Goal: Task Accomplishment & Management: Use online tool/utility

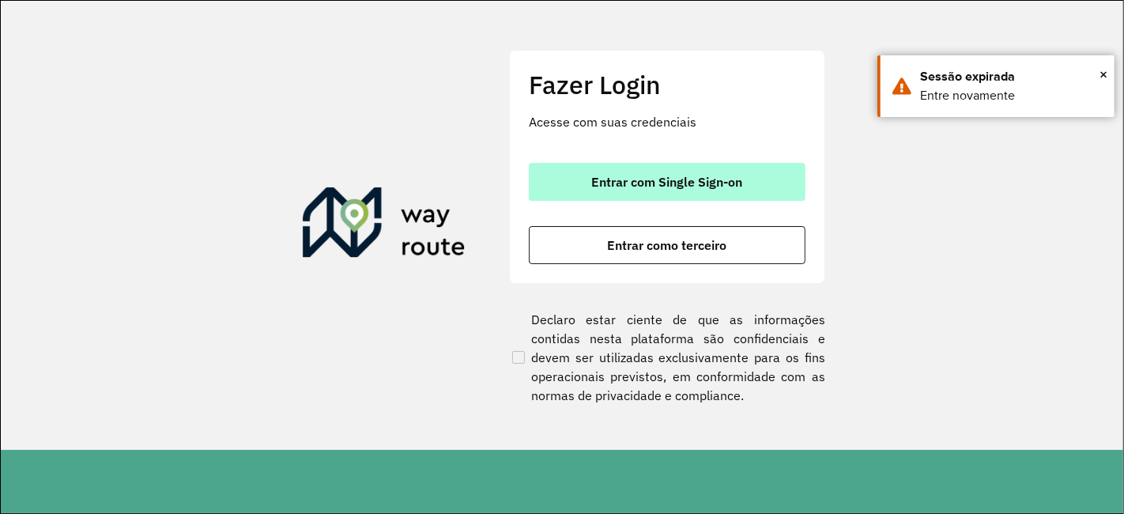
drag, startPoint x: 665, startPoint y: 171, endPoint x: 679, endPoint y: 181, distance: 16.9
click at [679, 181] on button "Entrar com Single Sign-on" at bounding box center [667, 182] width 277 height 38
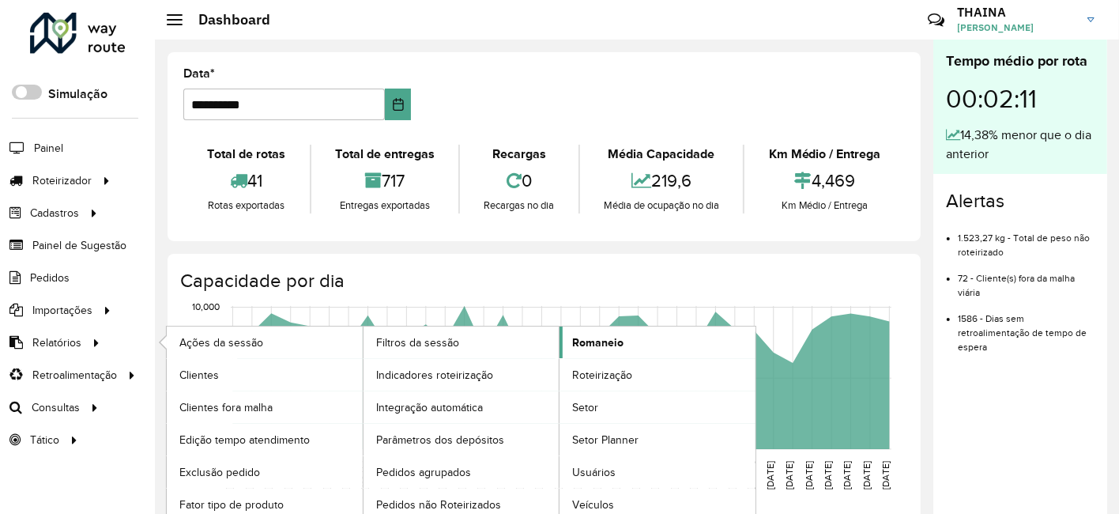
click at [593, 340] on span "Romaneio" at bounding box center [597, 342] width 51 height 17
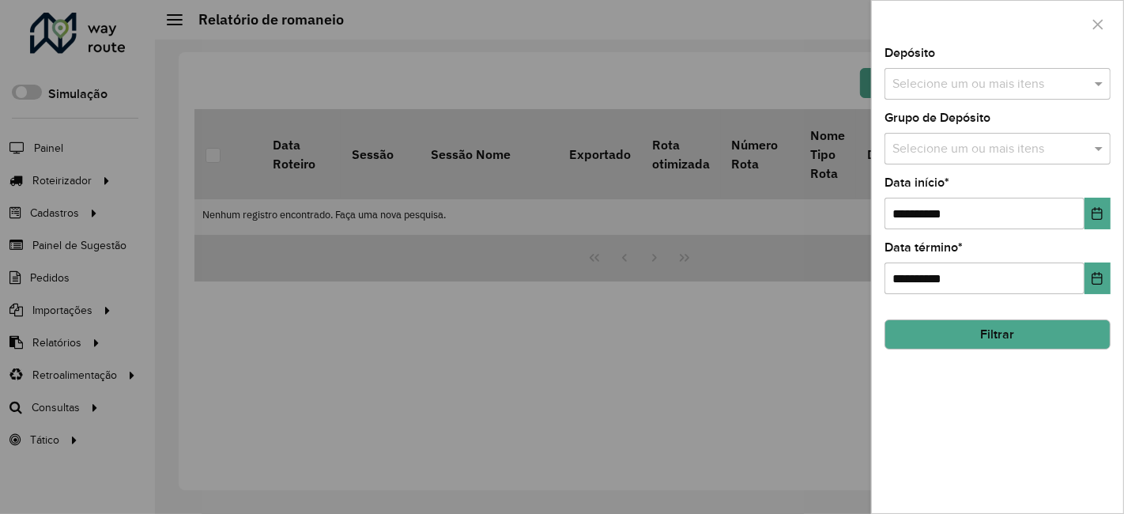
click at [981, 81] on input "text" at bounding box center [989, 84] width 202 height 19
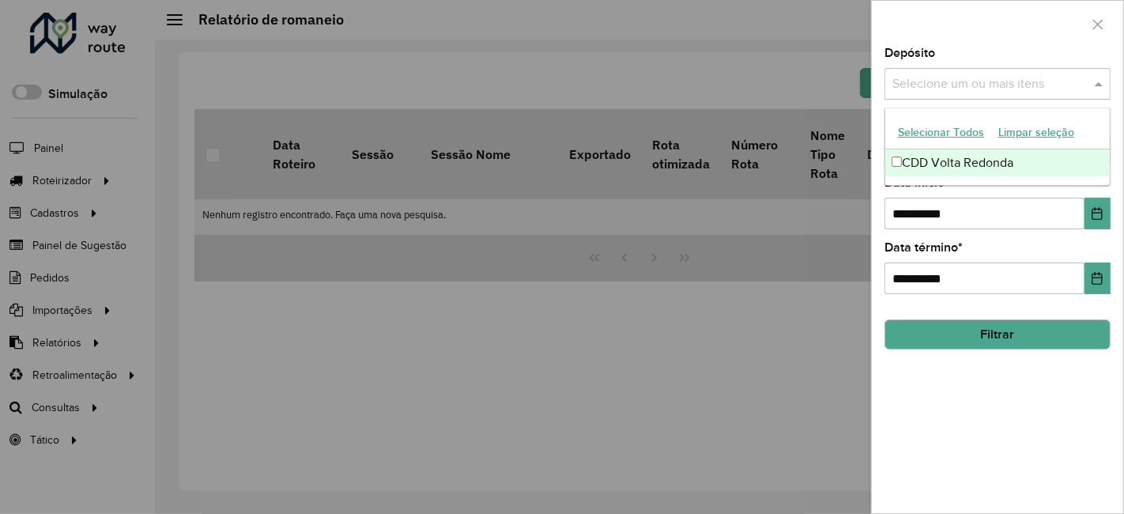
click at [934, 155] on div "CDD Volta Redonda" at bounding box center [997, 162] width 225 height 27
click at [968, 185] on div "**********" at bounding box center [997, 203] width 226 height 52
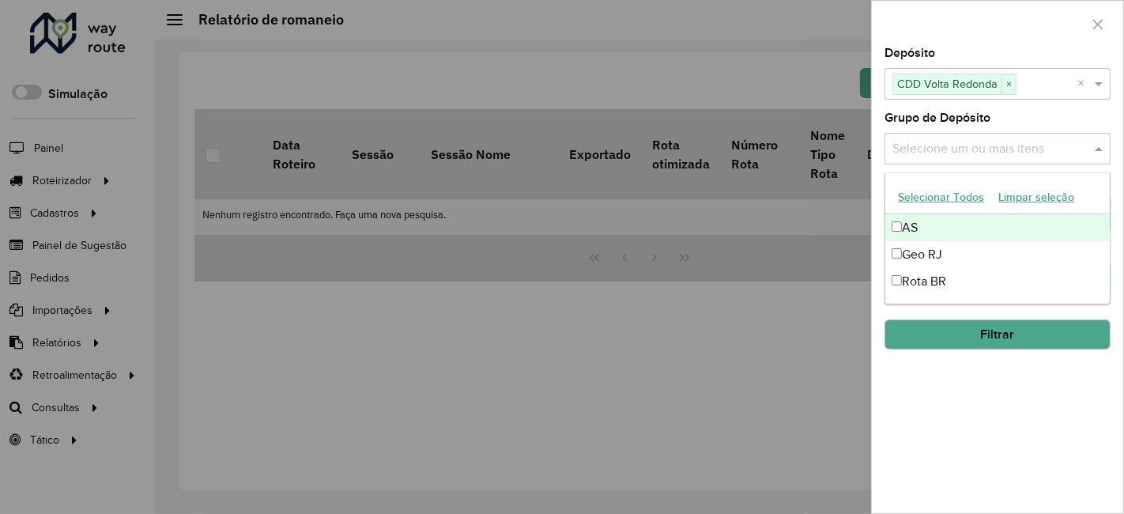
click at [966, 145] on input "text" at bounding box center [989, 149] width 202 height 19
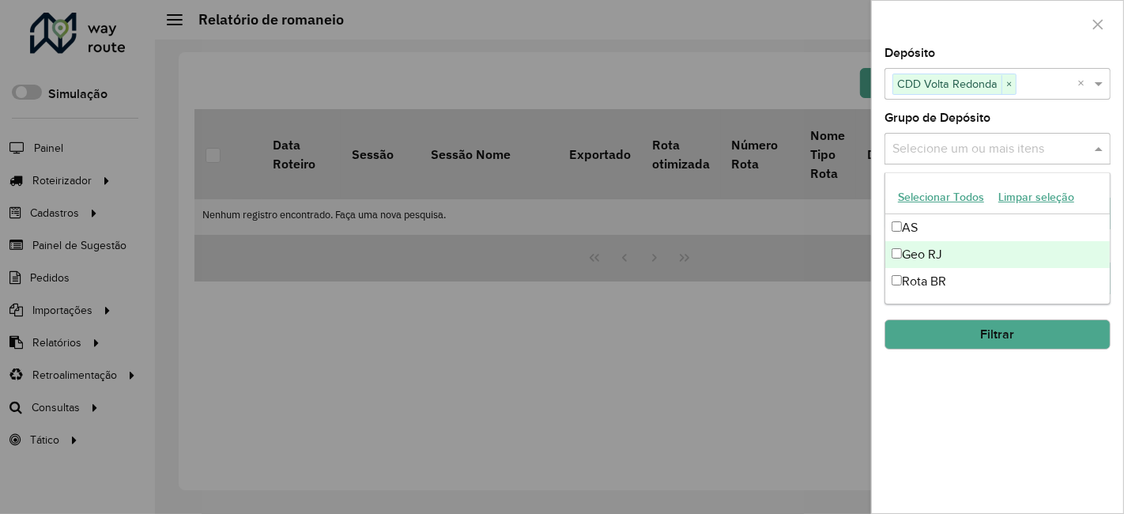
click at [913, 262] on div "Geo RJ" at bounding box center [997, 254] width 225 height 27
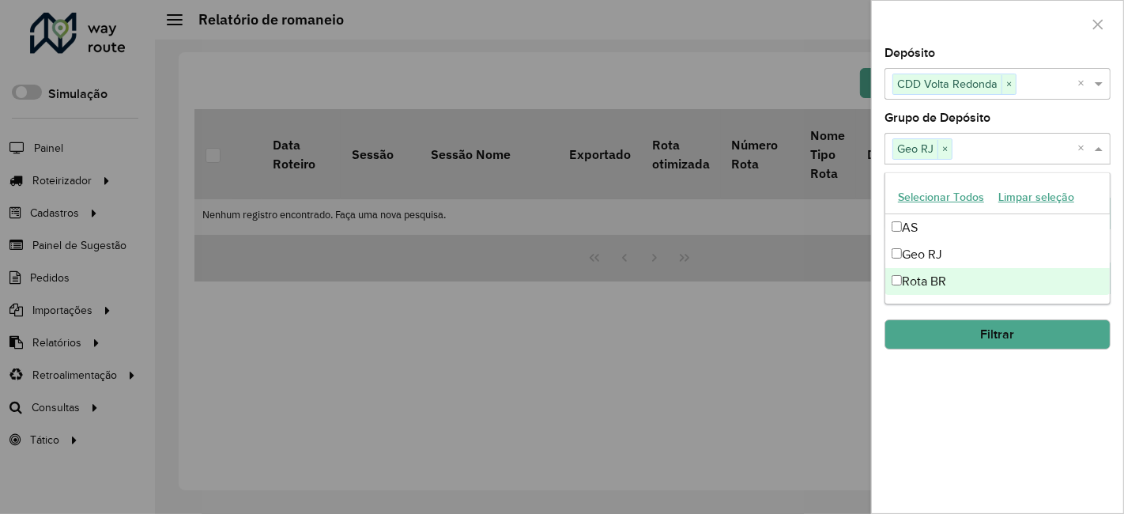
click at [959, 427] on div "**********" at bounding box center [997, 279] width 251 height 465
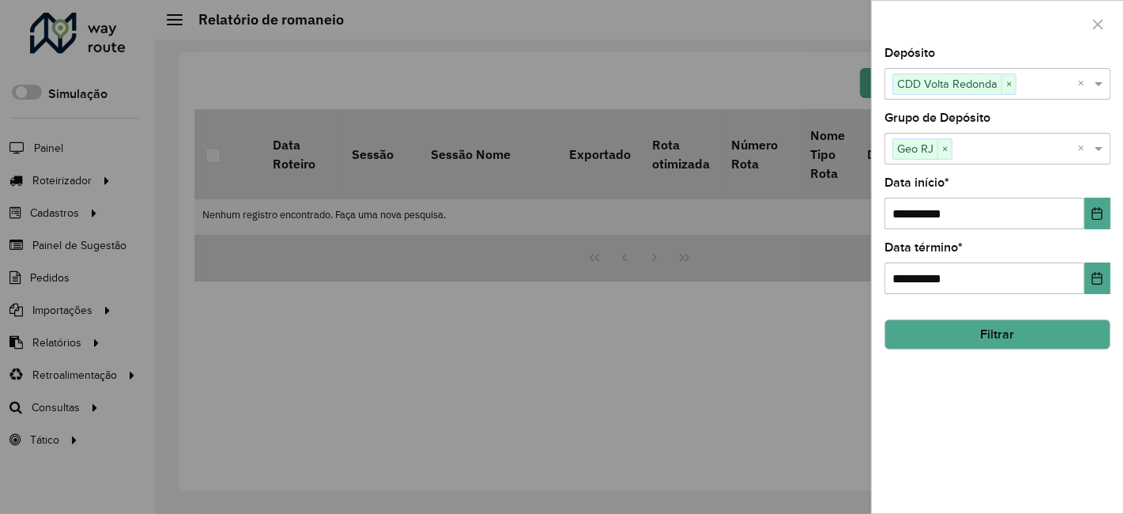
click at [1052, 329] on button "Filtrar" at bounding box center [997, 334] width 226 height 30
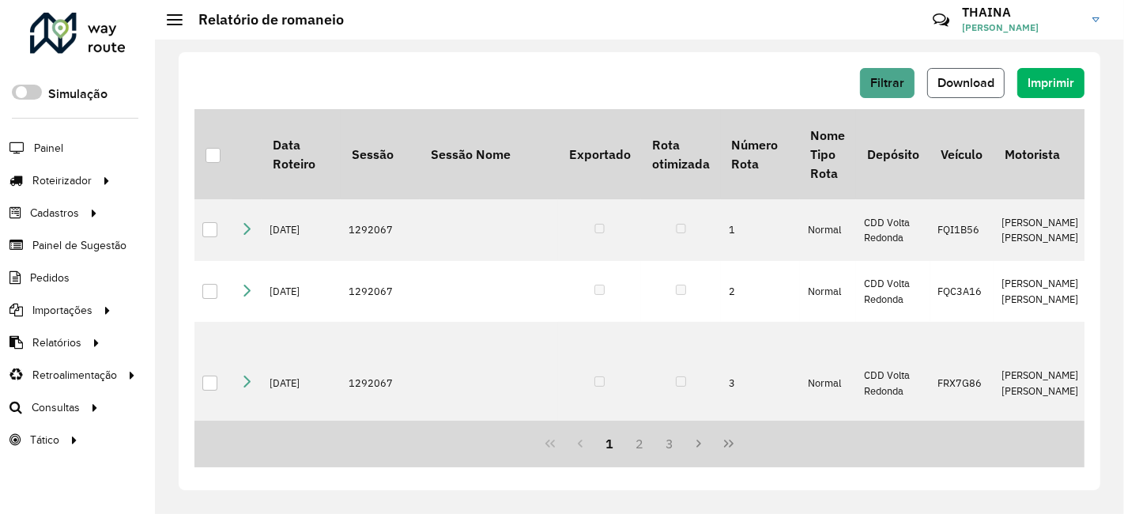
click at [994, 80] on span "Download" at bounding box center [965, 82] width 57 height 13
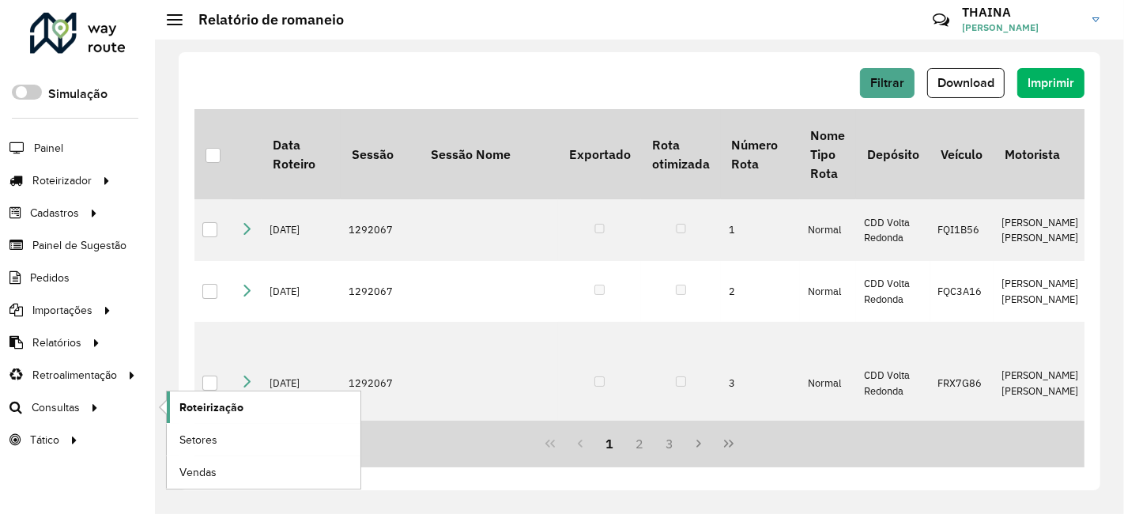
click at [230, 399] on span "Roteirização" at bounding box center [211, 407] width 64 height 17
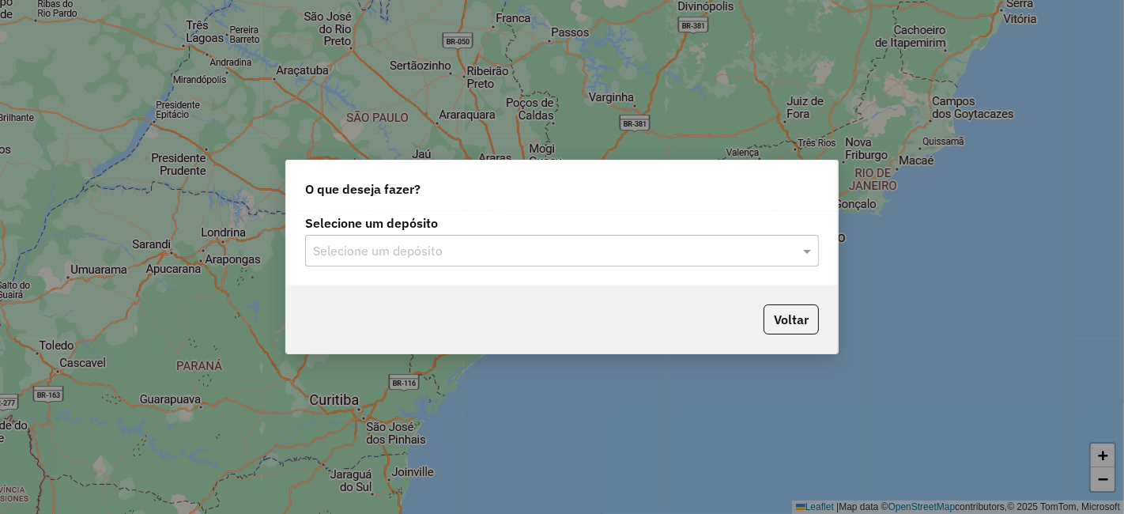
click at [465, 254] on input "text" at bounding box center [546, 251] width 466 height 19
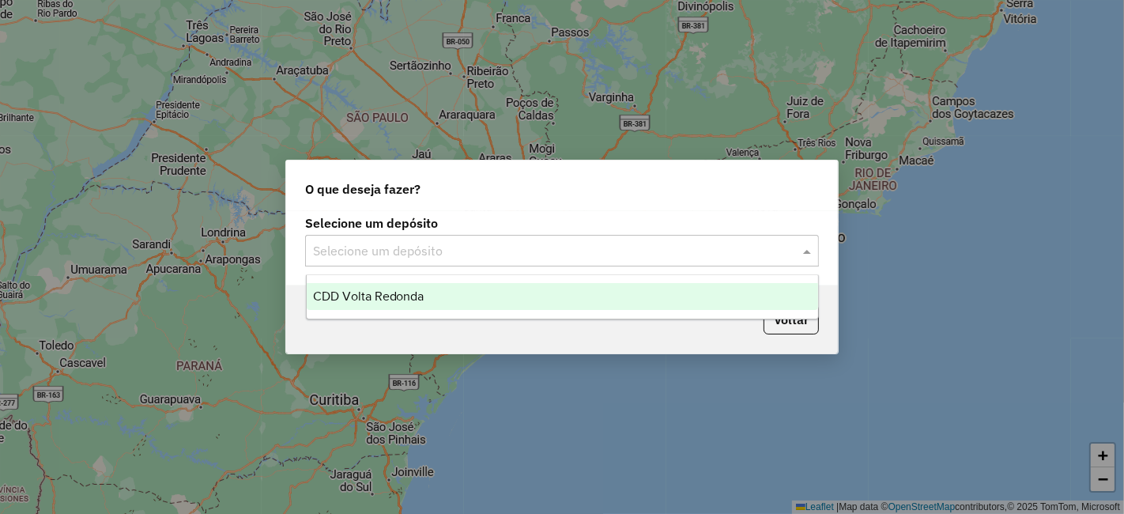
click at [415, 299] on span "CDD Volta Redonda" at bounding box center [368, 295] width 111 height 13
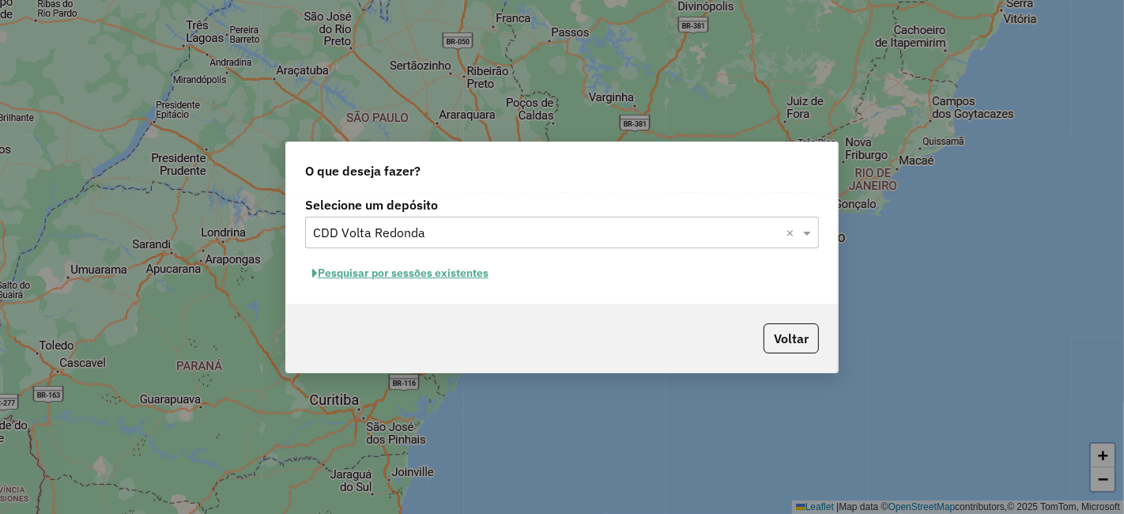
click at [387, 269] on button "Pesquisar por sessões existentes" at bounding box center [400, 273] width 190 height 24
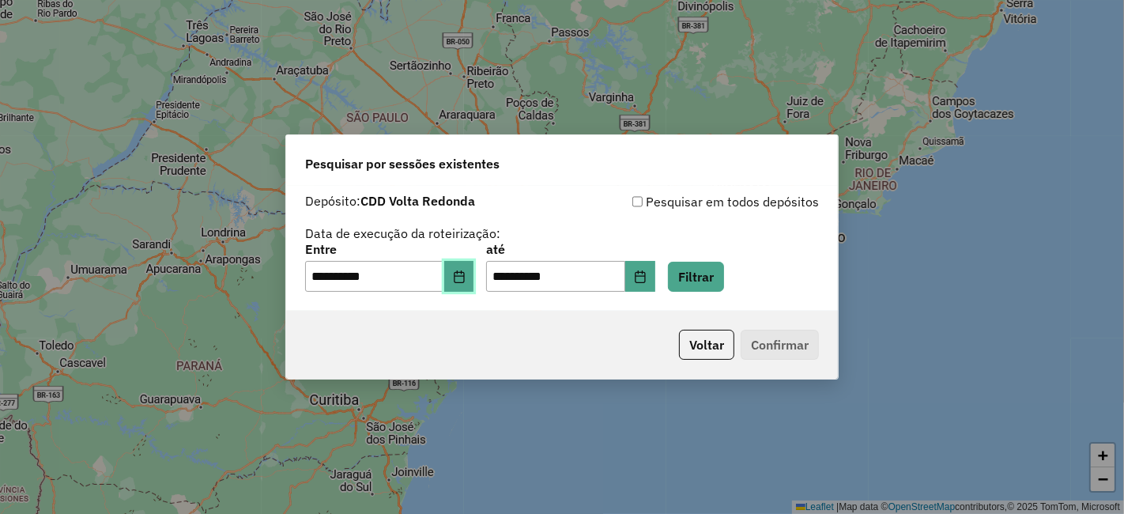
click at [462, 283] on button "Choose Date" at bounding box center [459, 277] width 30 height 32
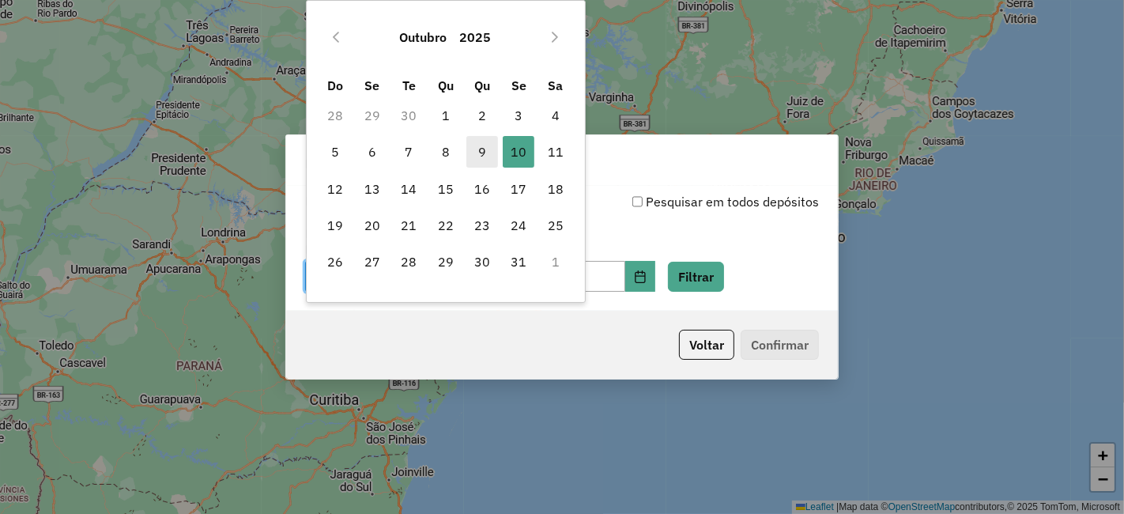
click at [486, 152] on span "9" at bounding box center [482, 152] width 32 height 32
type input "**********"
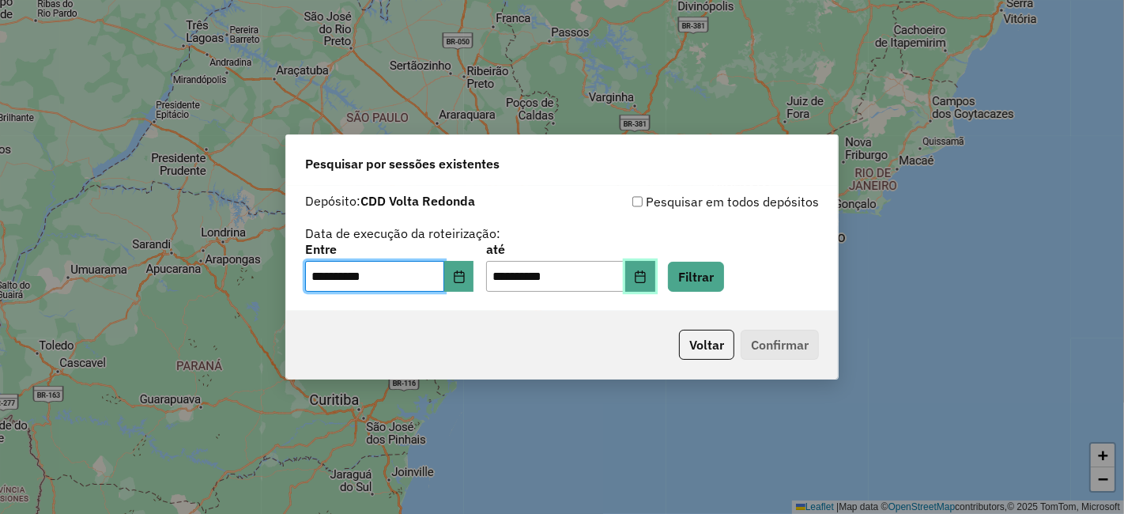
click at [646, 280] on icon "Choose Date" at bounding box center [640, 276] width 13 height 13
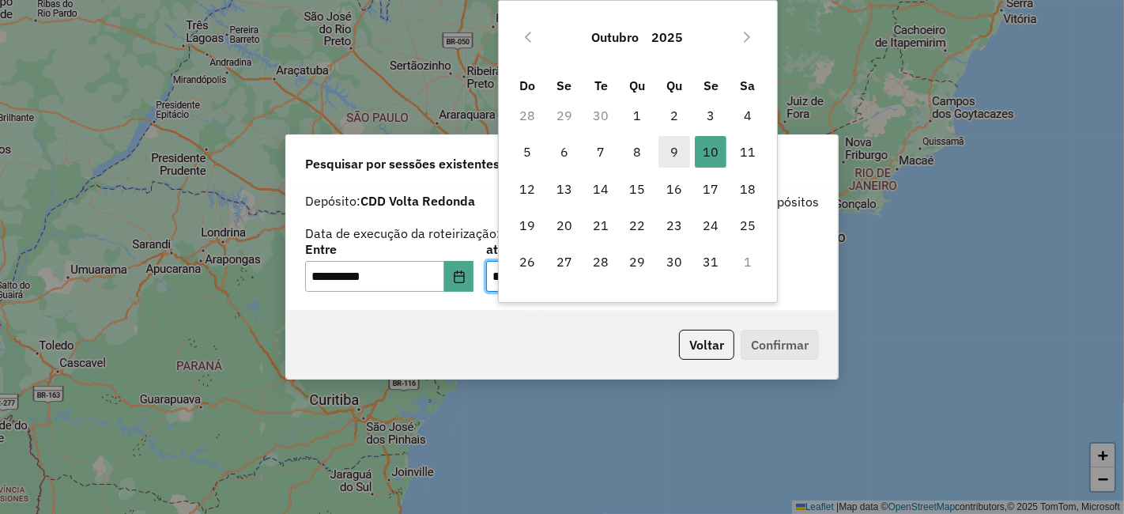
click at [672, 149] on span "9" at bounding box center [674, 152] width 32 height 32
type input "**********"
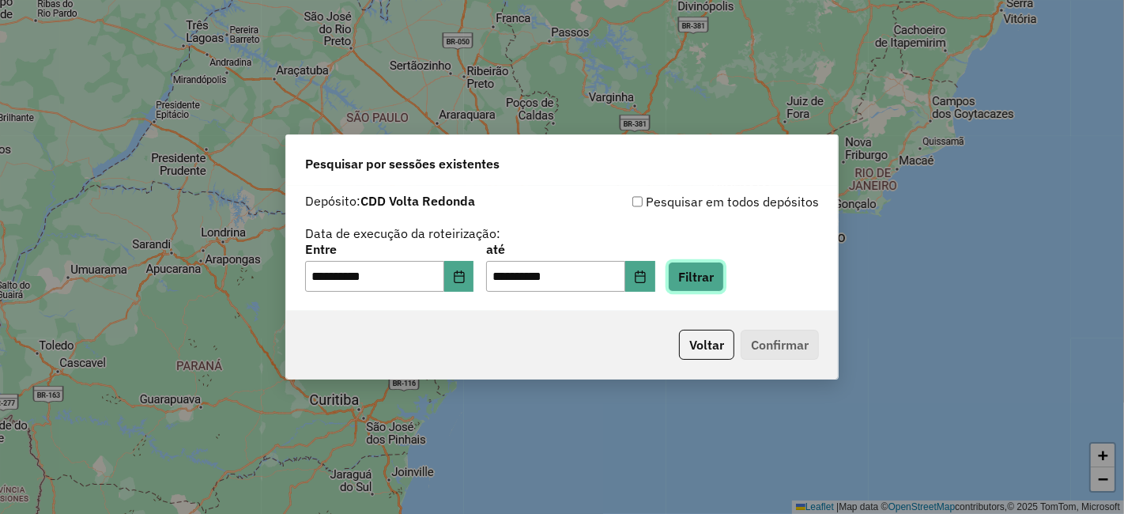
click at [724, 269] on button "Filtrar" at bounding box center [696, 277] width 56 height 30
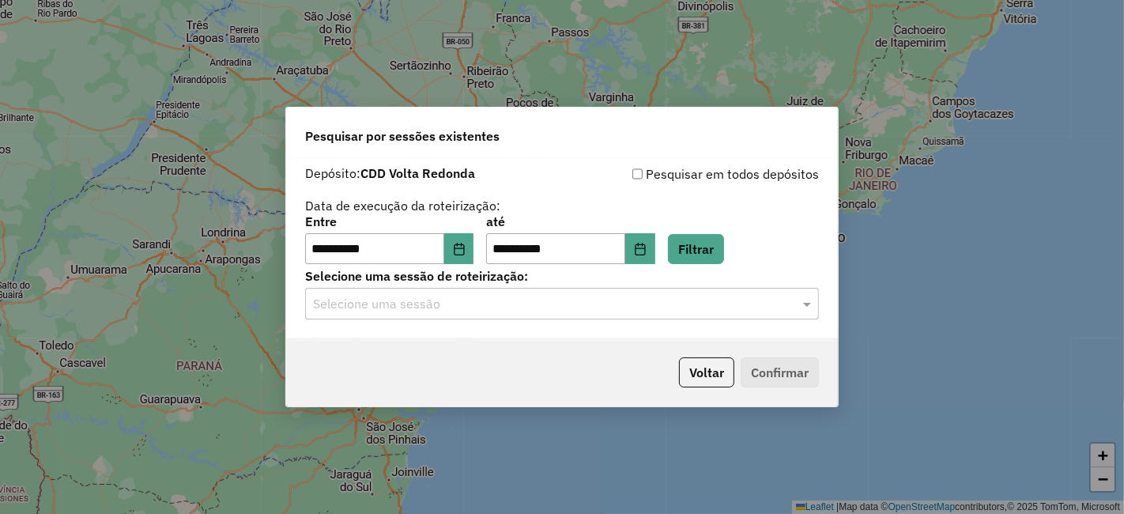
click at [431, 310] on hb-app "**********" at bounding box center [562, 257] width 1124 height 514
click at [431, 310] on input "text" at bounding box center [546, 304] width 466 height 19
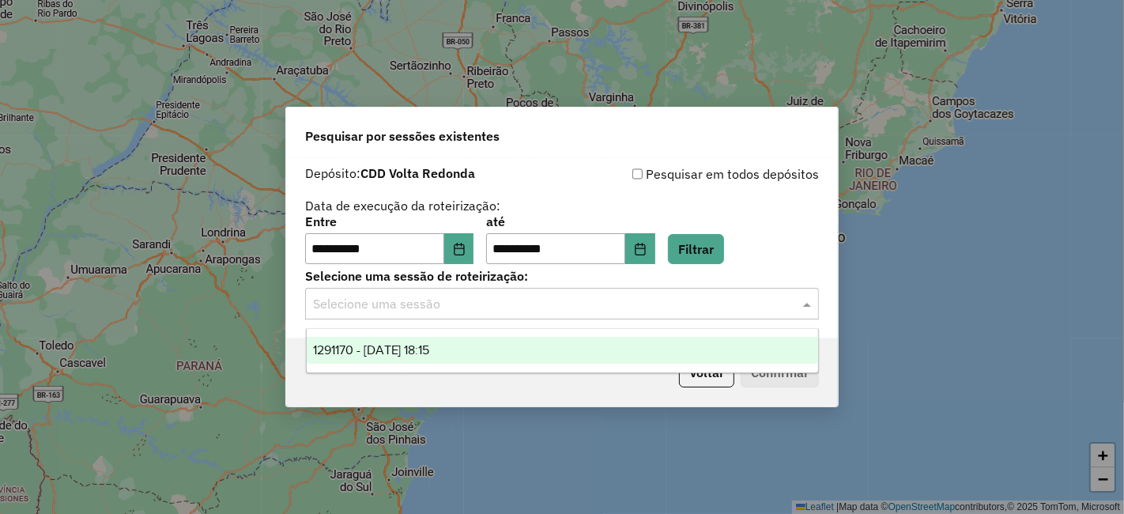
click at [383, 345] on span "1291170 - [DATE] 18:15" at bounding box center [371, 349] width 117 height 13
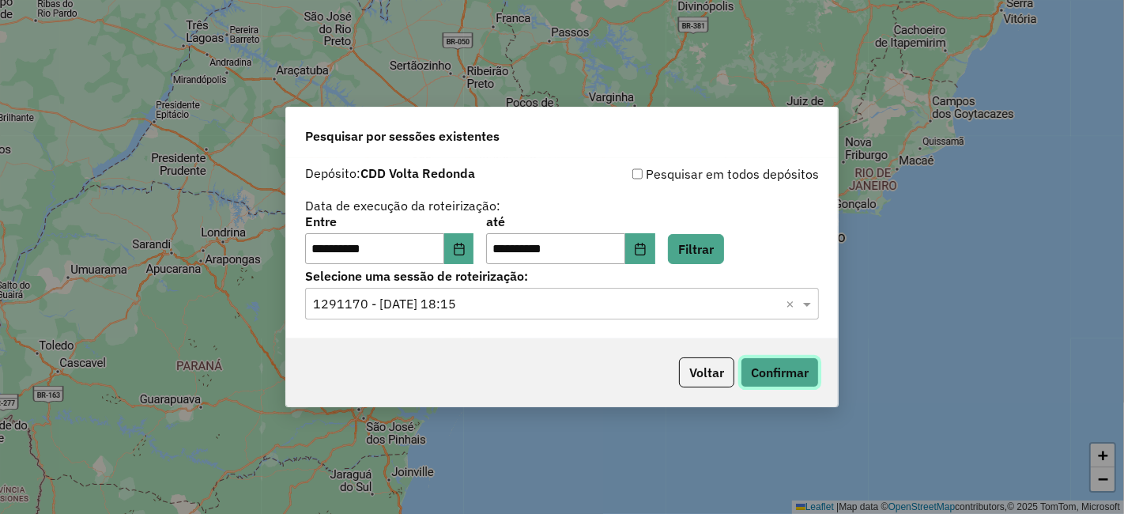
click at [781, 369] on button "Confirmar" at bounding box center [779, 372] width 78 height 30
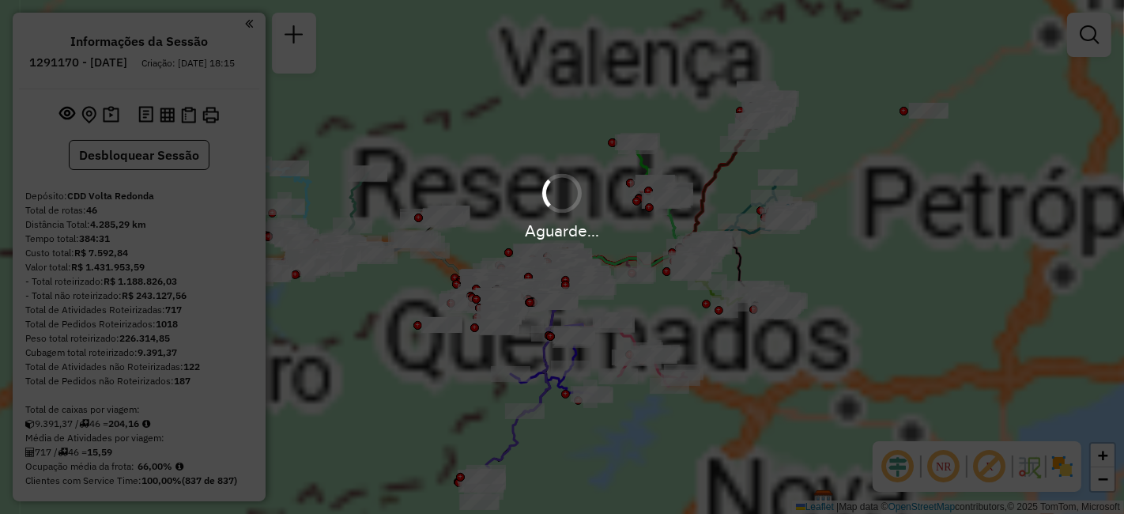
click at [1096, 32] on em at bounding box center [1088, 34] width 19 height 19
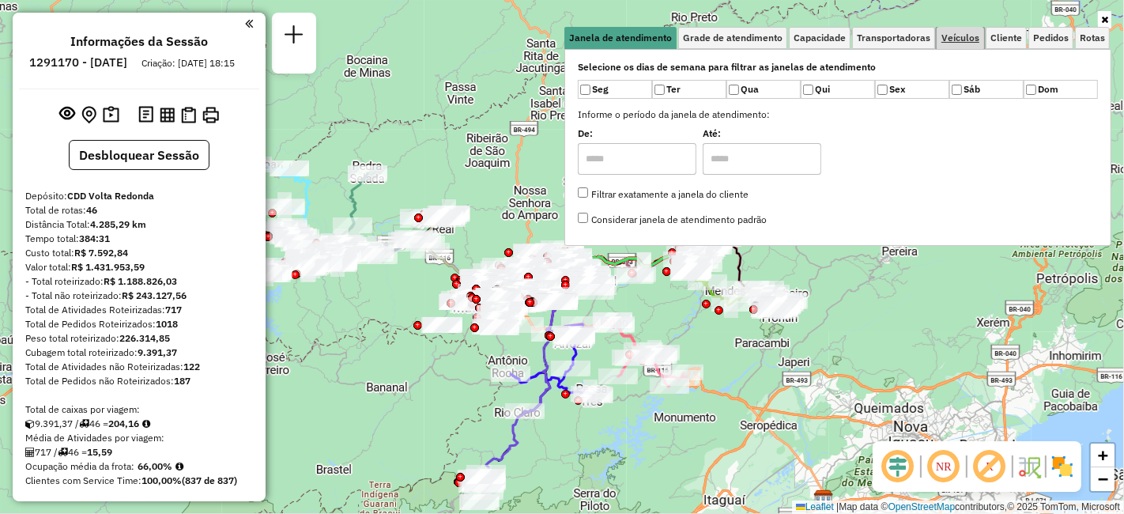
click at [954, 33] on span "Veículos" at bounding box center [960, 37] width 38 height 9
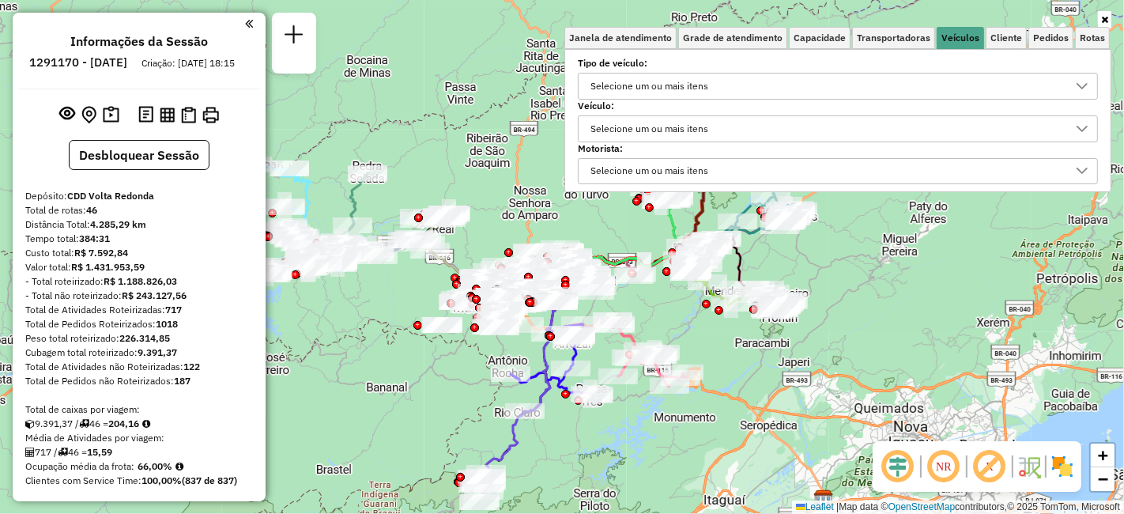
click at [669, 122] on div "Selecione um ou mais itens" at bounding box center [649, 128] width 129 height 25
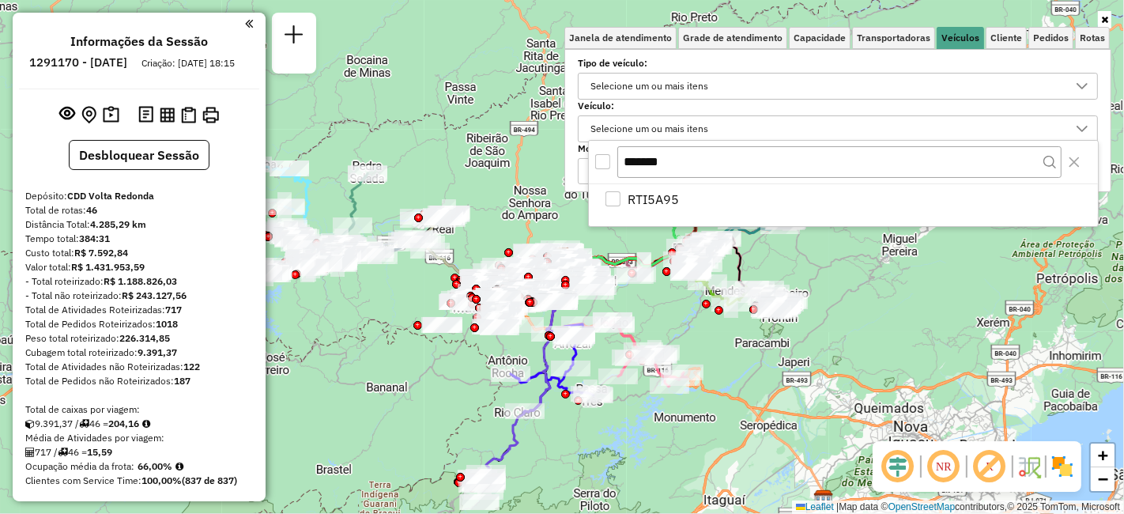
scroll to position [9, 54]
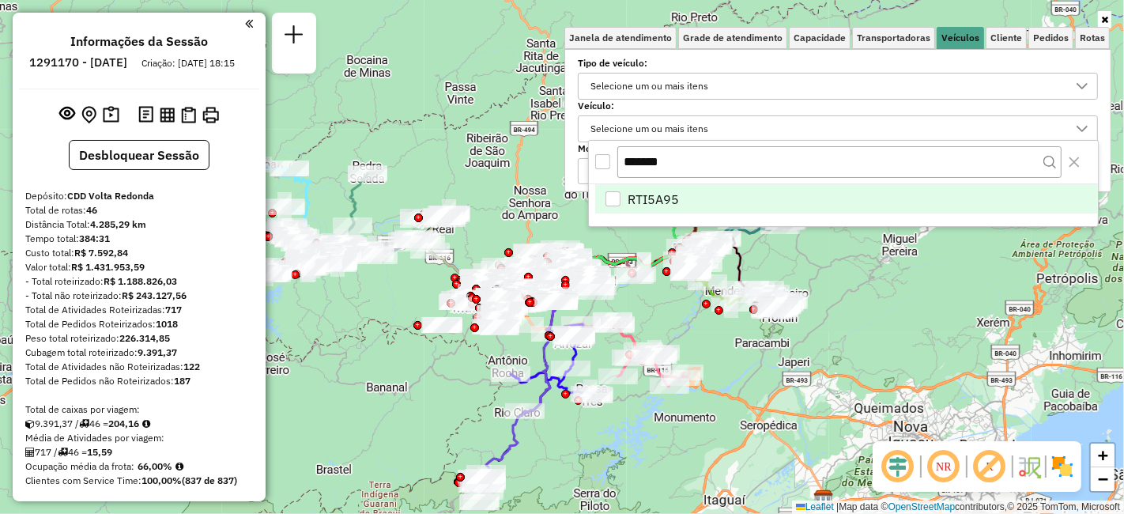
type input "*******"
click at [641, 190] on span "RTI5A95" at bounding box center [652, 199] width 51 height 19
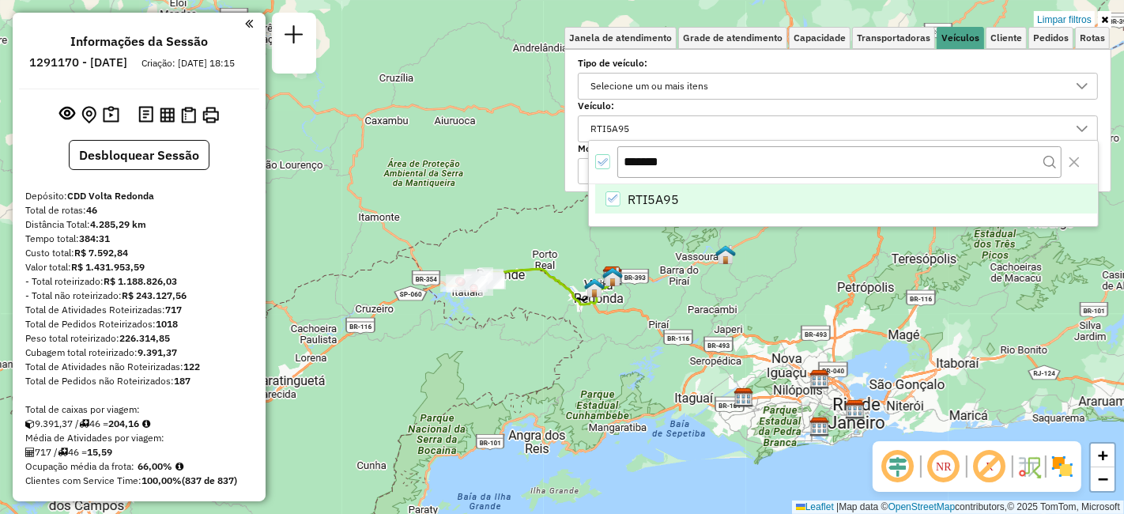
drag, startPoint x: 544, startPoint y: 322, endPoint x: 743, endPoint y: 326, distance: 198.4
click at [743, 326] on div "Limpar filtros Janela de atendimento Grade de atendimento Capacidade Transporta…" at bounding box center [562, 257] width 1124 height 514
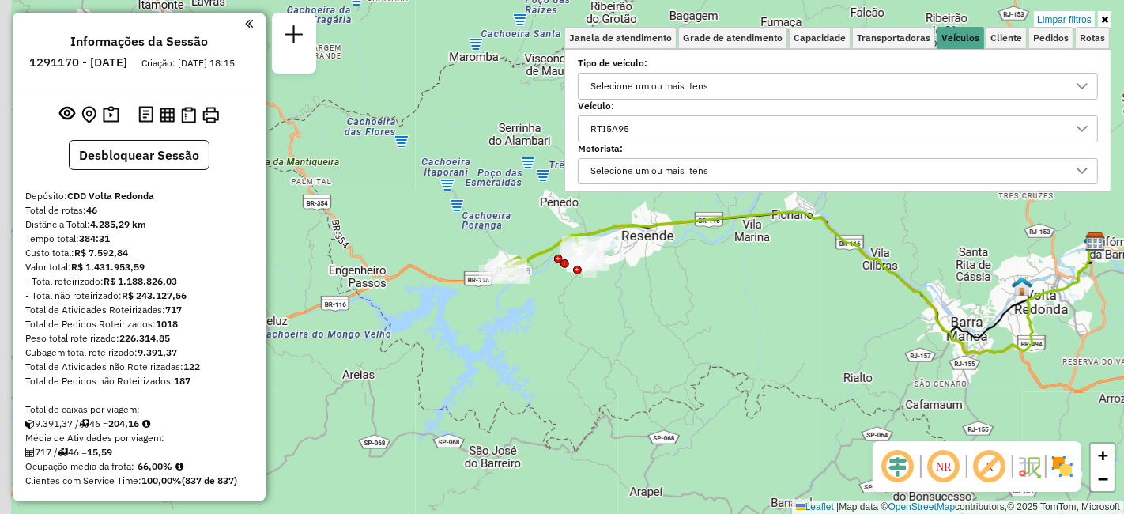
drag, startPoint x: 702, startPoint y: 397, endPoint x: 746, endPoint y: 420, distance: 49.5
click at [727, 436] on div "Limpar filtros Janela de atendimento Grade de atendimento Capacidade Transporta…" at bounding box center [562, 257] width 1124 height 514
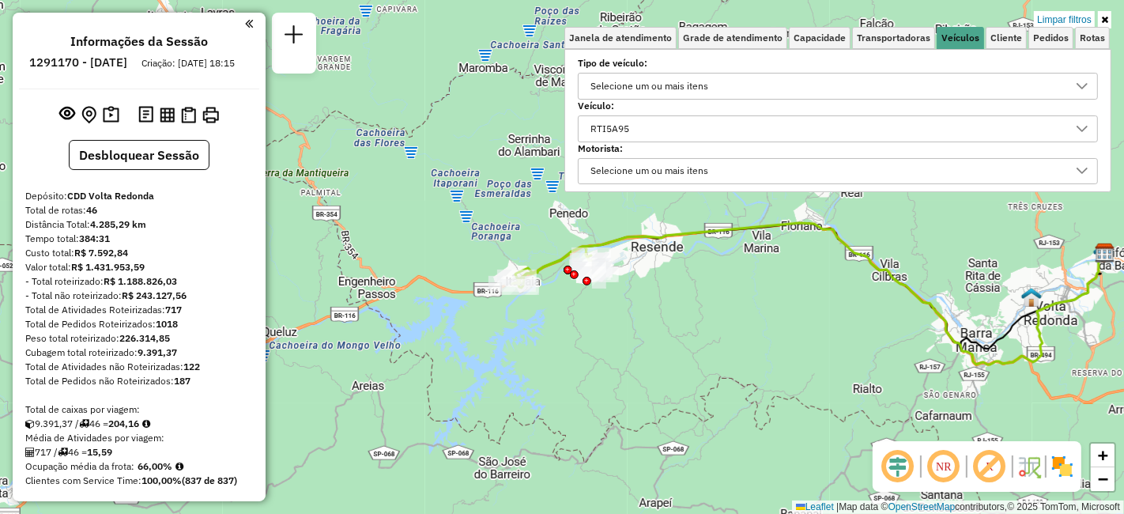
click at [1108, 20] on icon at bounding box center [1104, 19] width 7 height 9
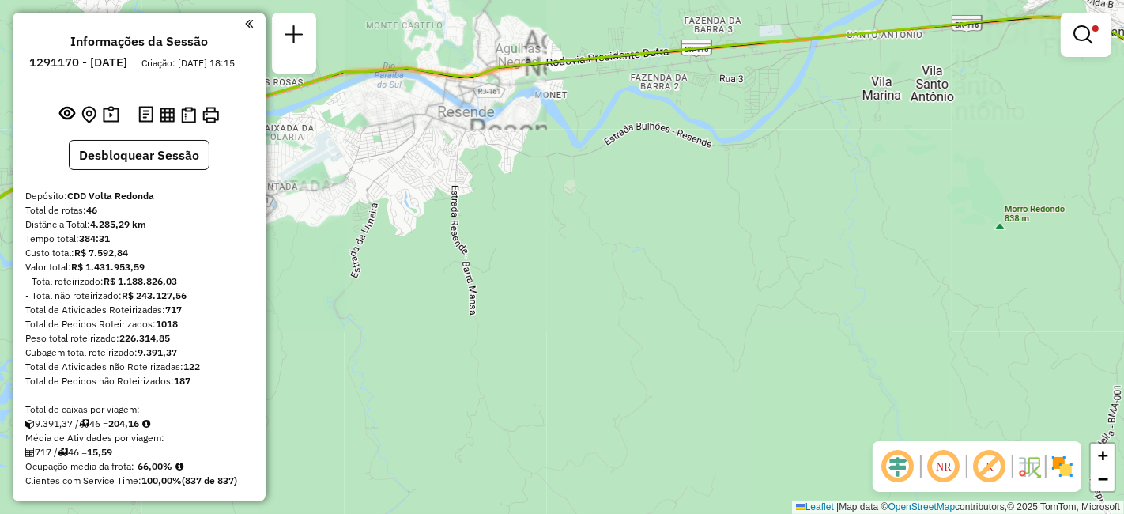
drag, startPoint x: 738, startPoint y: 337, endPoint x: 1009, endPoint y: 356, distance: 271.6
click at [1009, 356] on div "Limpar filtros Janela de atendimento Grade de atendimento Capacidade Transporta…" at bounding box center [562, 257] width 1124 height 514
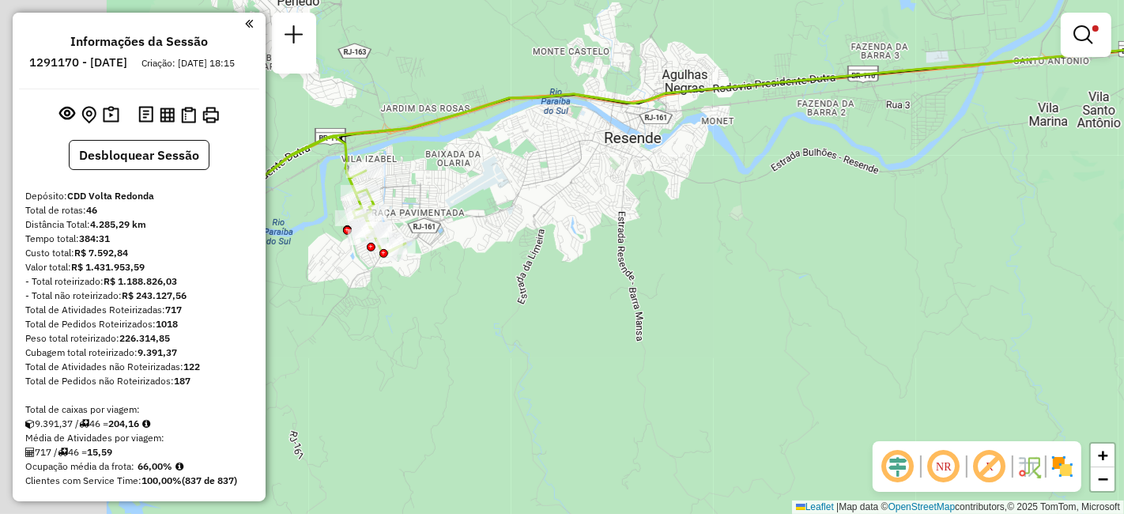
drag, startPoint x: 590, startPoint y: 262, endPoint x: 1007, endPoint y: 317, distance: 420.0
click at [1004, 317] on div "Limpar filtros Janela de atendimento Grade de atendimento Capacidade Transporta…" at bounding box center [562, 257] width 1124 height 514
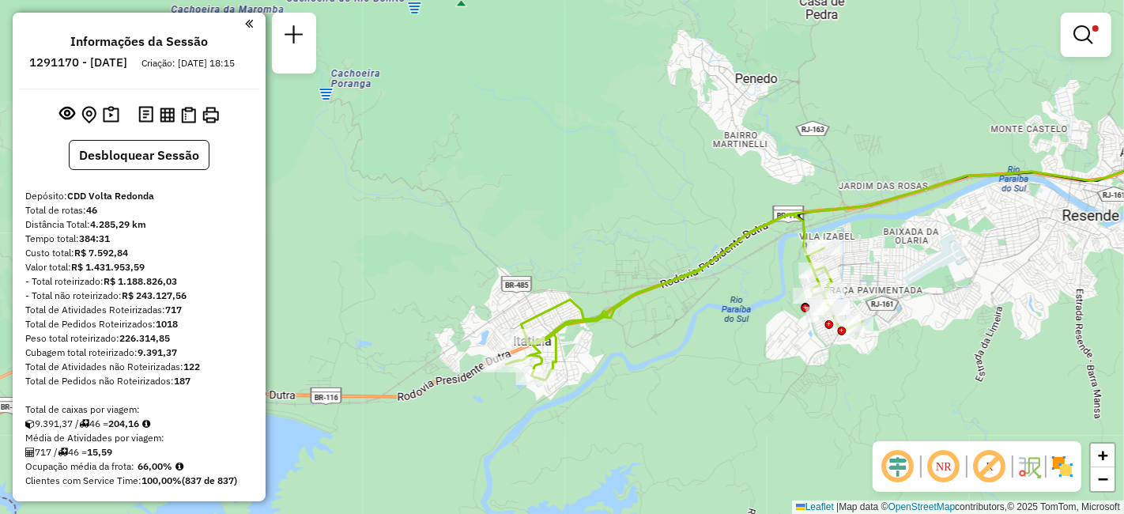
drag, startPoint x: 663, startPoint y: 312, endPoint x: 672, endPoint y: 332, distance: 21.9
click at [672, 332] on div "Limpar filtros Janela de atendimento Grade de atendimento Capacidade Transporta…" at bounding box center [562, 257] width 1124 height 514
click at [1080, 21] on link at bounding box center [1086, 35] width 38 height 32
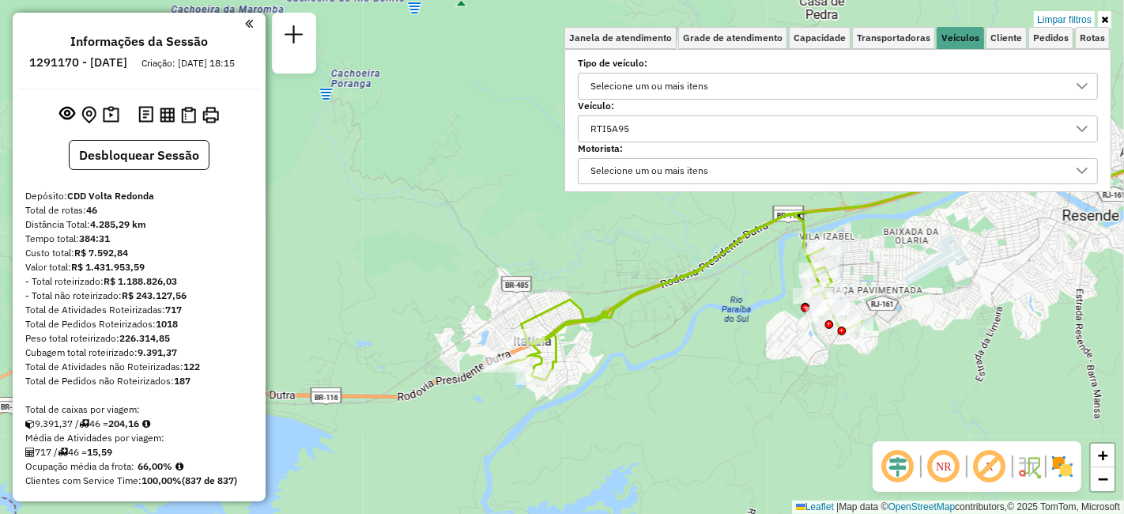
click at [675, 119] on div "RTI5A95" at bounding box center [826, 128] width 482 height 25
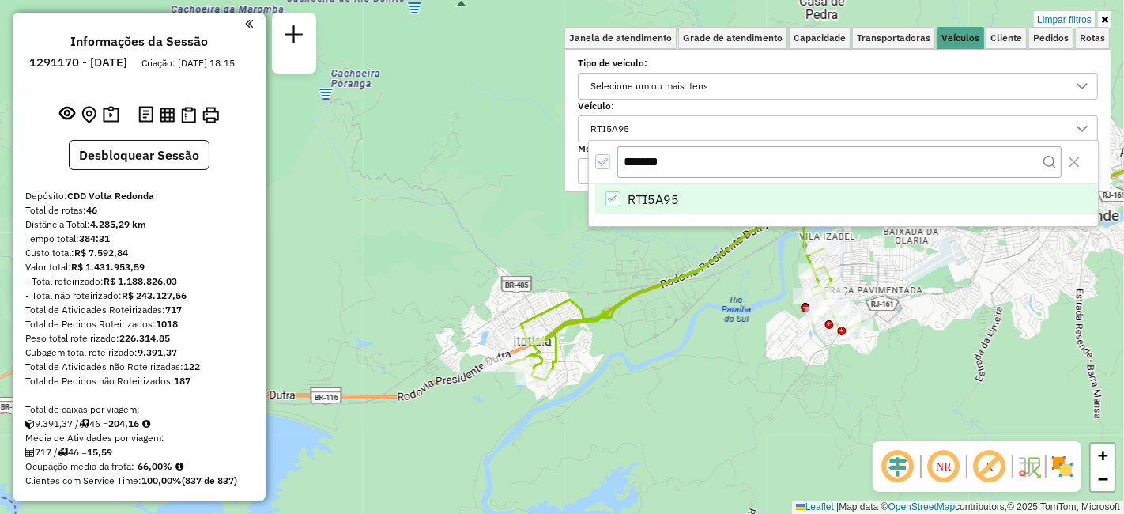
drag, startPoint x: 613, startPoint y: 196, endPoint x: 630, endPoint y: 193, distance: 16.9
click at [612, 195] on icon "RTI5A95" at bounding box center [613, 198] width 11 height 11
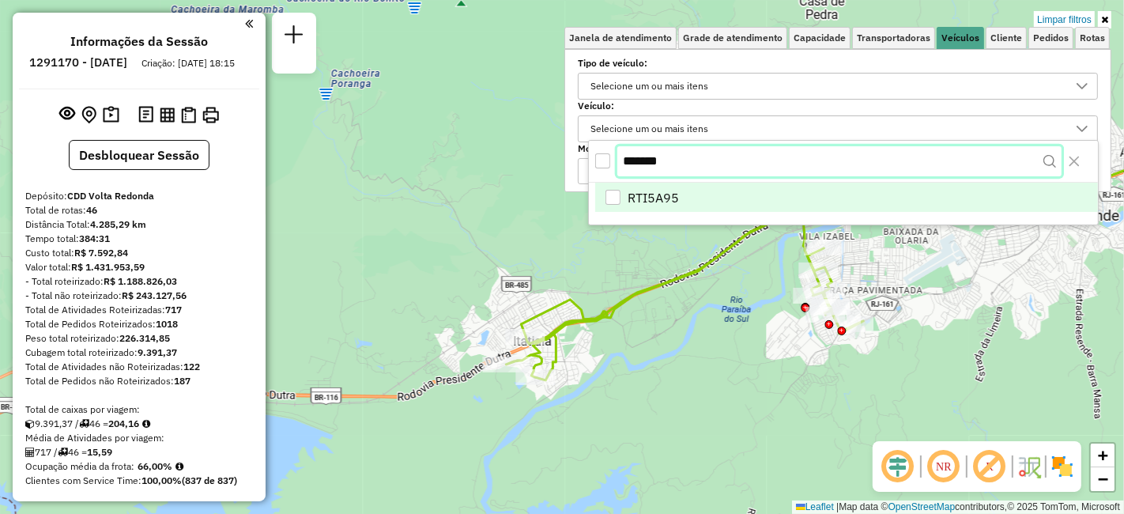
drag, startPoint x: 687, startPoint y: 160, endPoint x: 675, endPoint y: 159, distance: 12.7
click at [627, 156] on input "*******" at bounding box center [839, 161] width 444 height 30
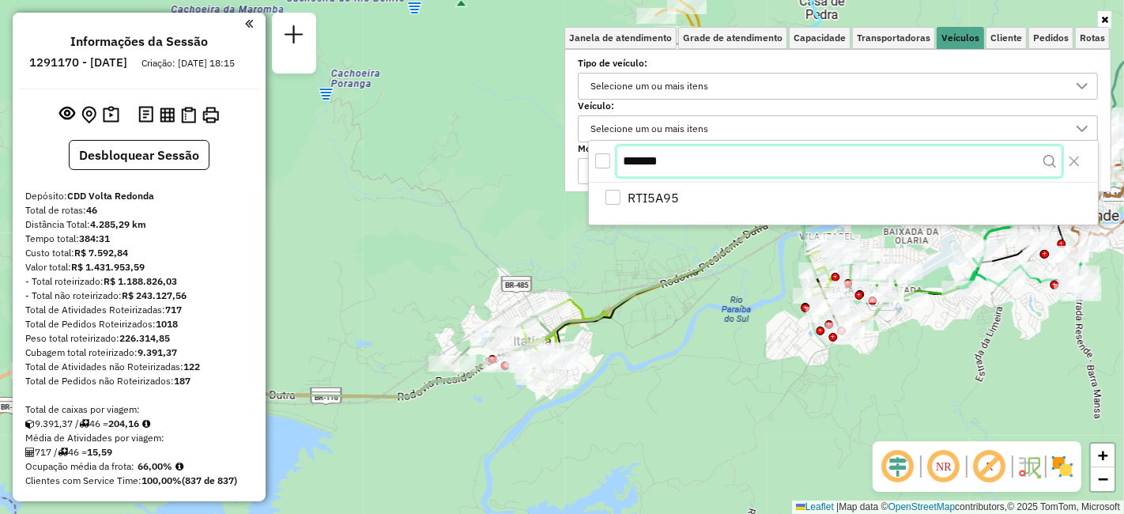
type input "*"
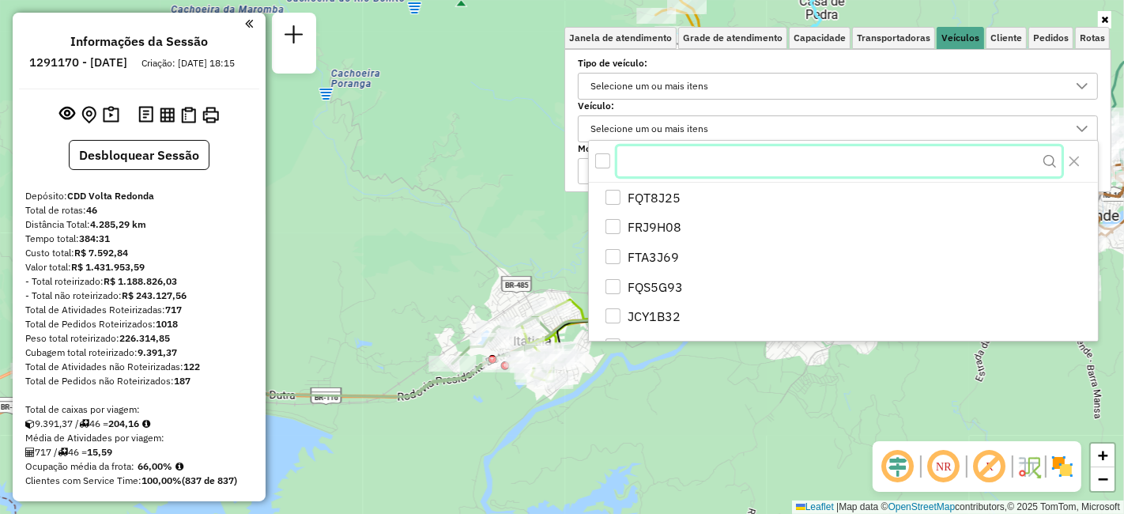
paste input "*******"
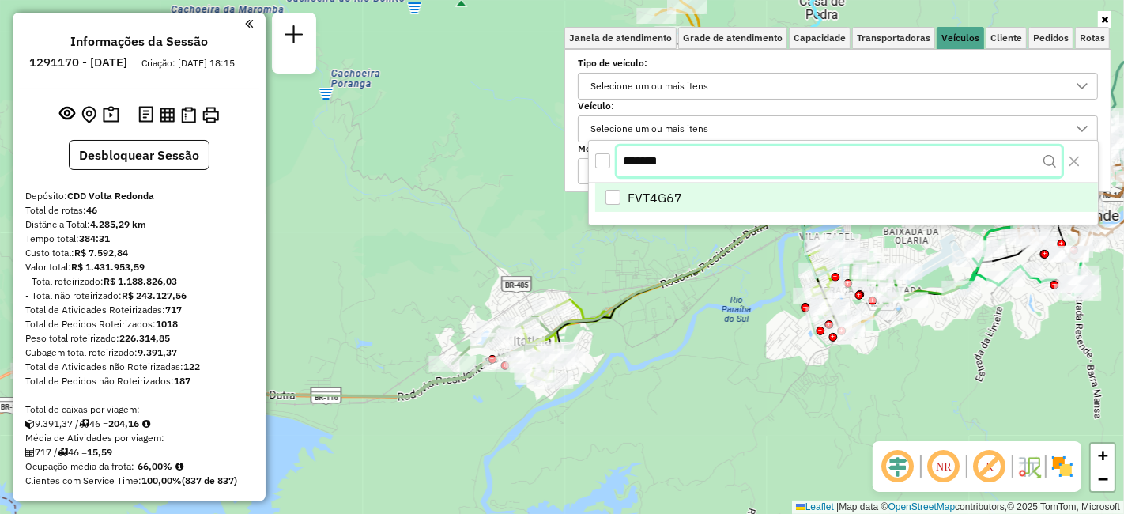
type input "*******"
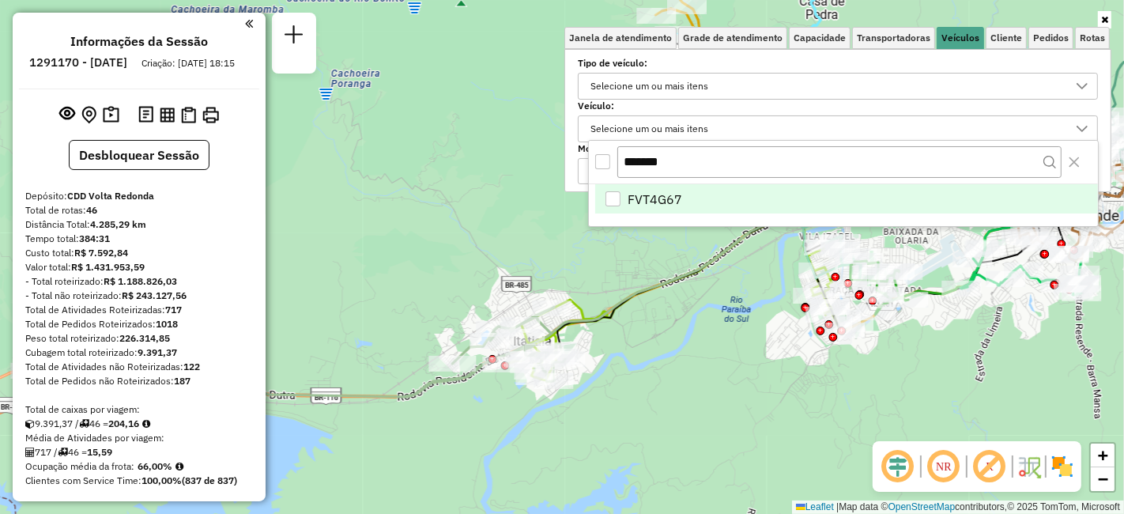
drag, startPoint x: 610, startPoint y: 196, endPoint x: 615, endPoint y: 211, distance: 15.7
click at [611, 196] on div "FVT4G67" at bounding box center [612, 198] width 15 height 15
click at [641, 388] on div "Janela de atendimento Grade de atendimento Capacidade Transportadoras Veículos …" at bounding box center [562, 257] width 1124 height 514
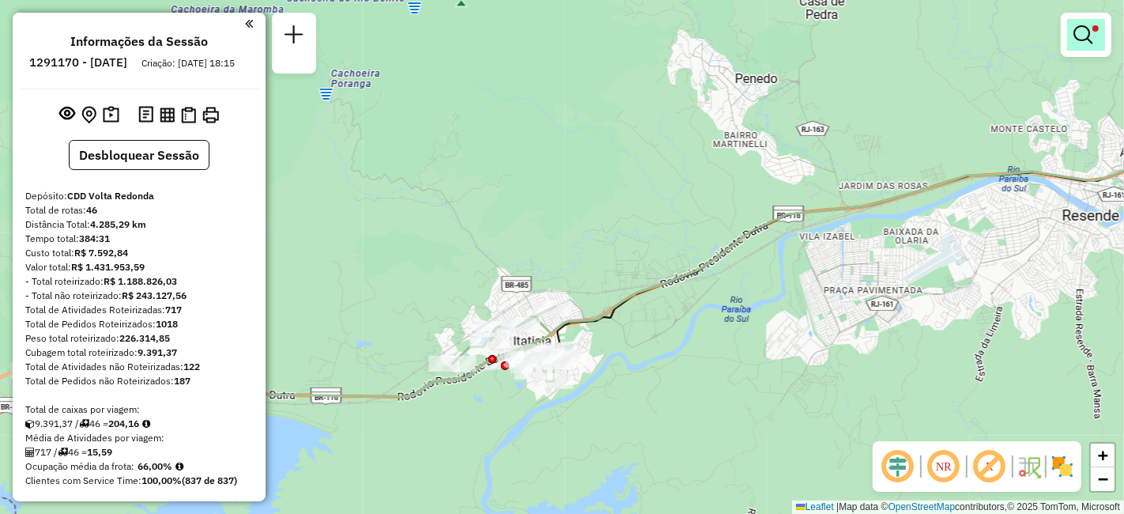
click at [1086, 35] on em at bounding box center [1082, 34] width 19 height 19
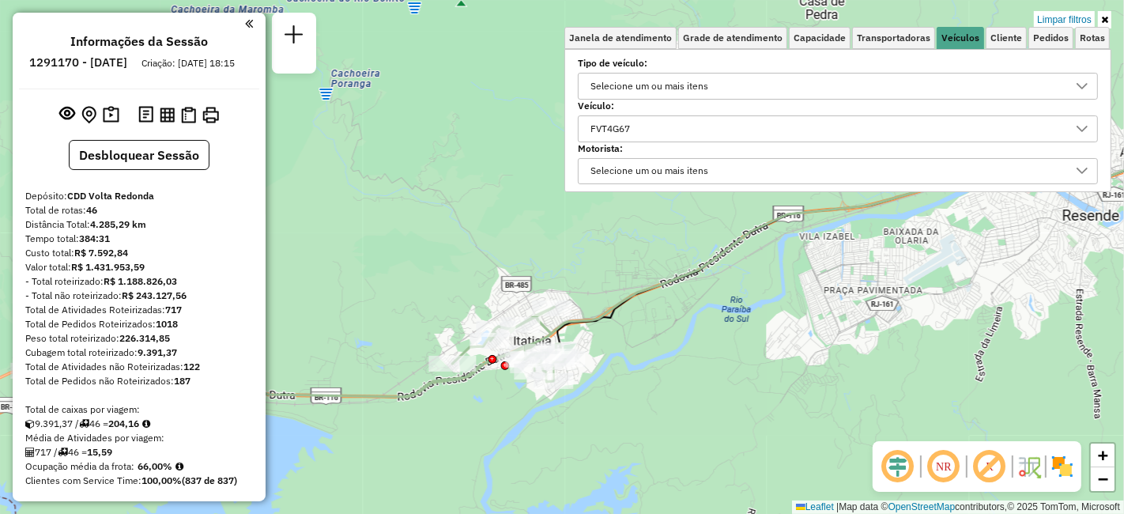
click at [652, 119] on div "FVT4G67" at bounding box center [826, 128] width 482 height 25
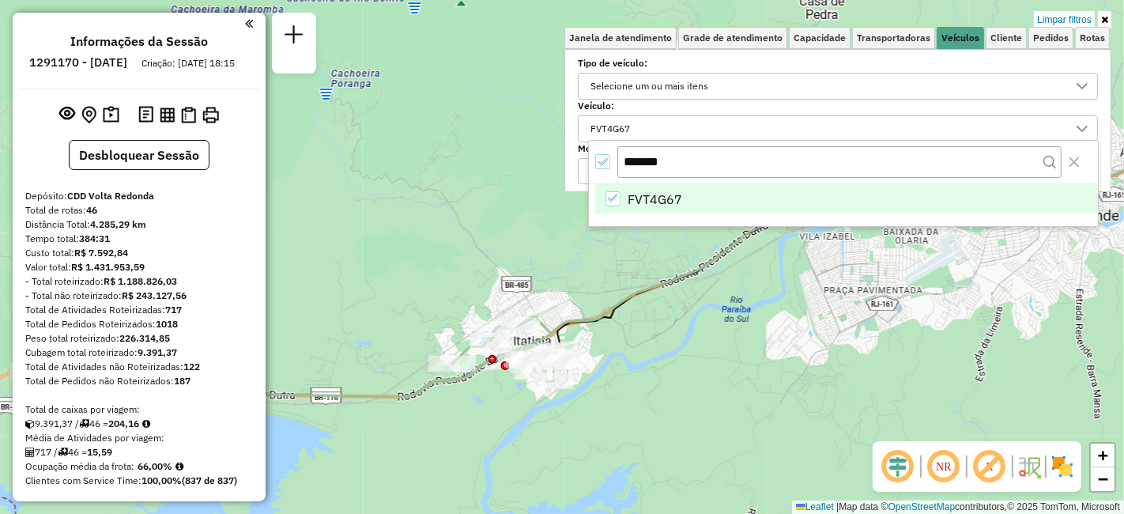
click at [616, 193] on icon "FVT4G67" at bounding box center [613, 198] width 11 height 11
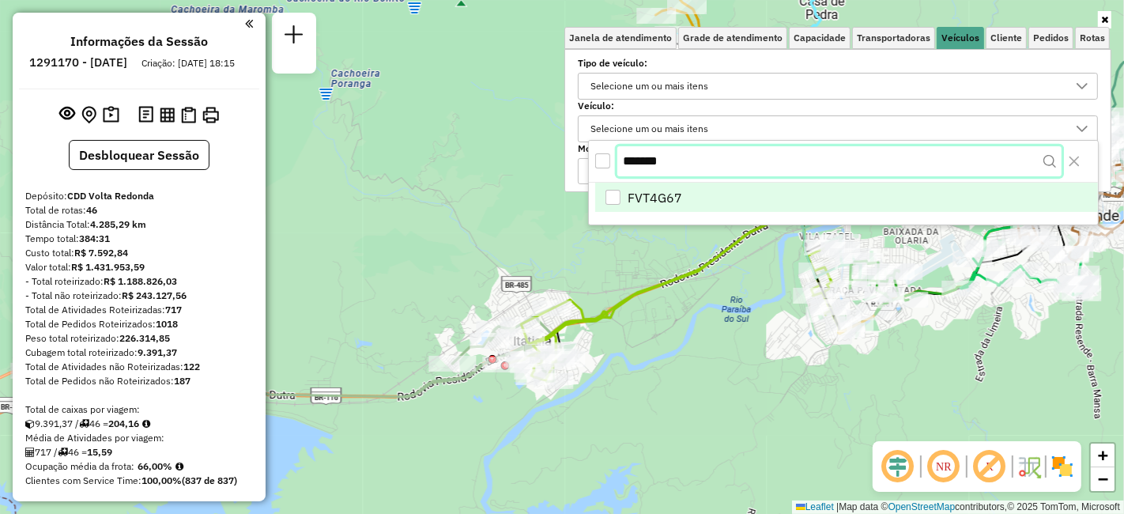
click at [636, 159] on input "*******" at bounding box center [839, 161] width 444 height 30
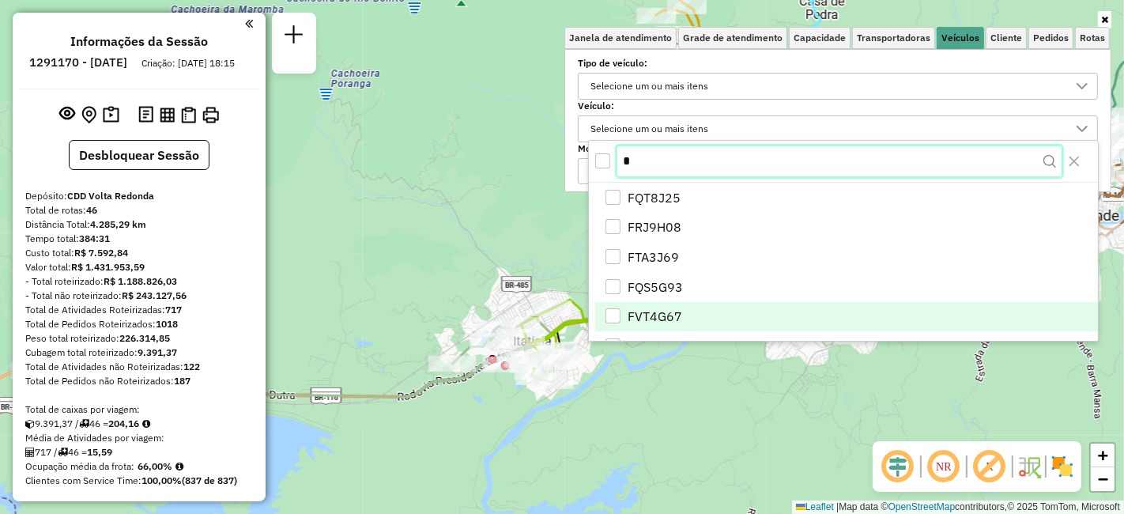
paste input "*******"
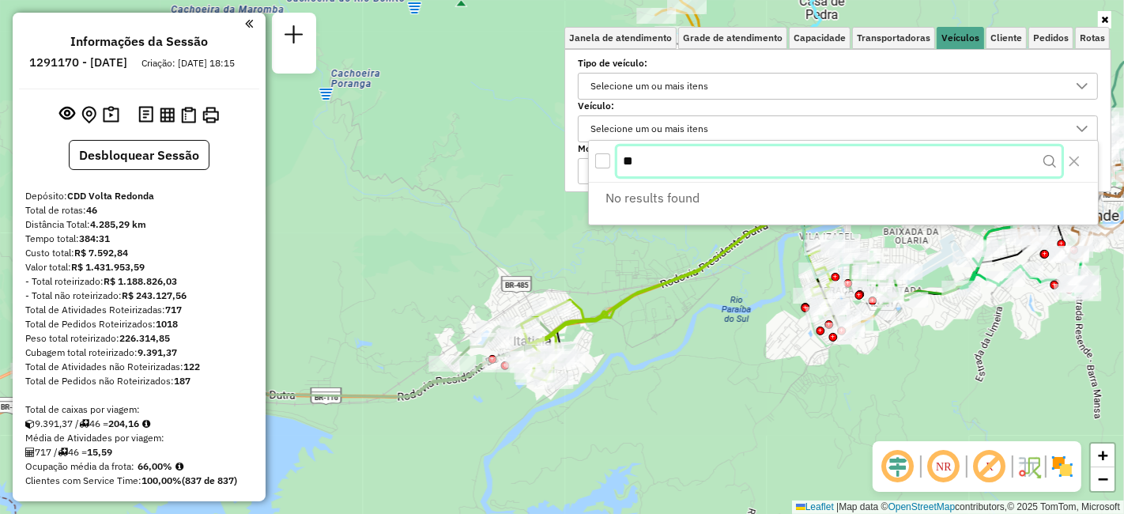
type input "*"
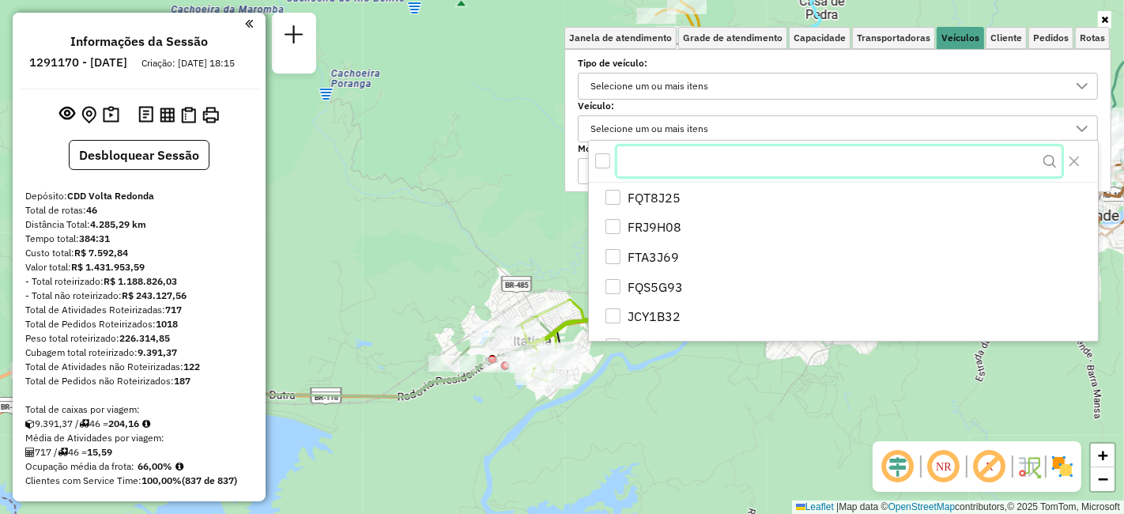
paste input "*******"
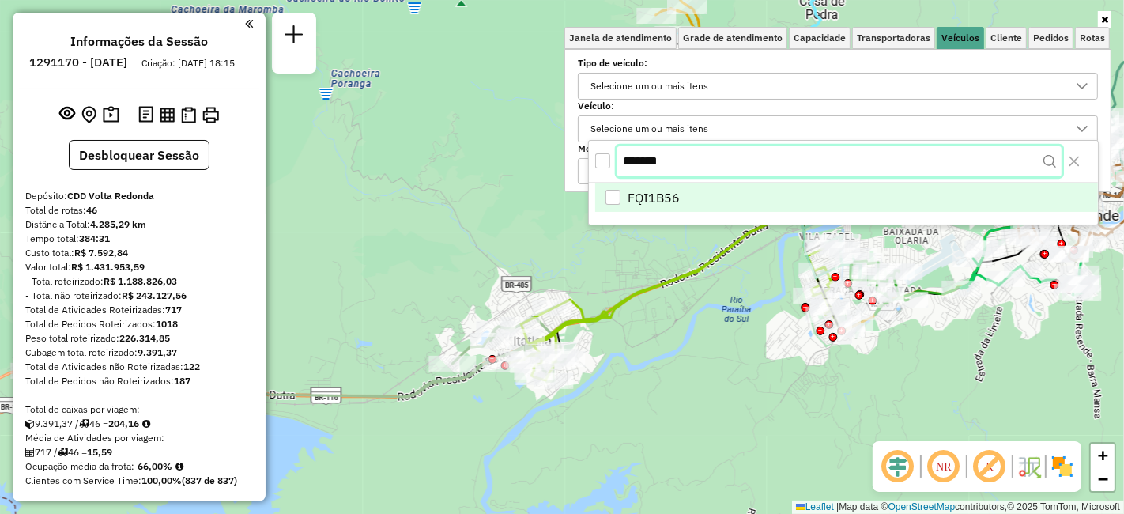
type input "*******"
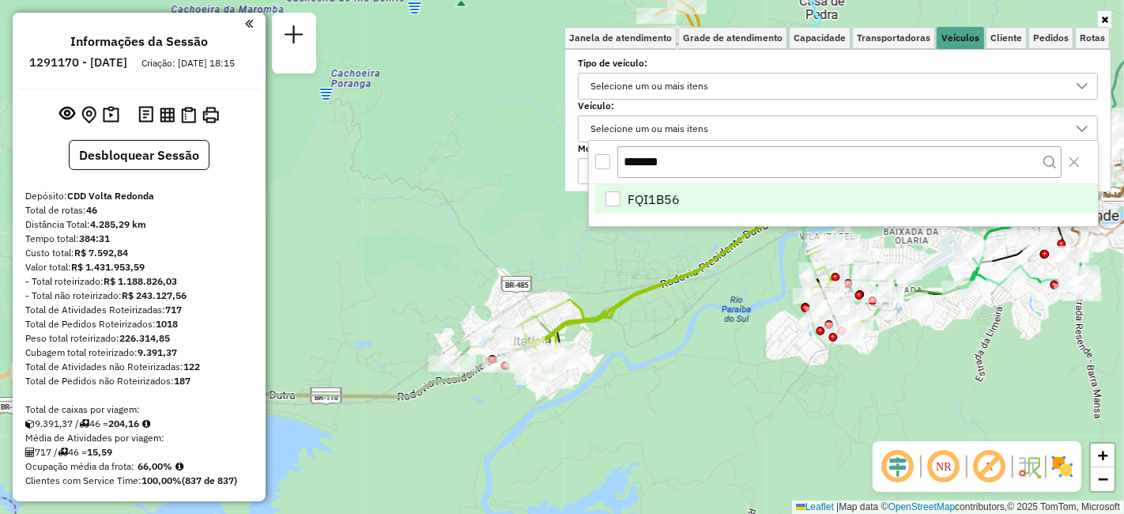
click at [619, 197] on div "FQI1B56" at bounding box center [612, 198] width 15 height 15
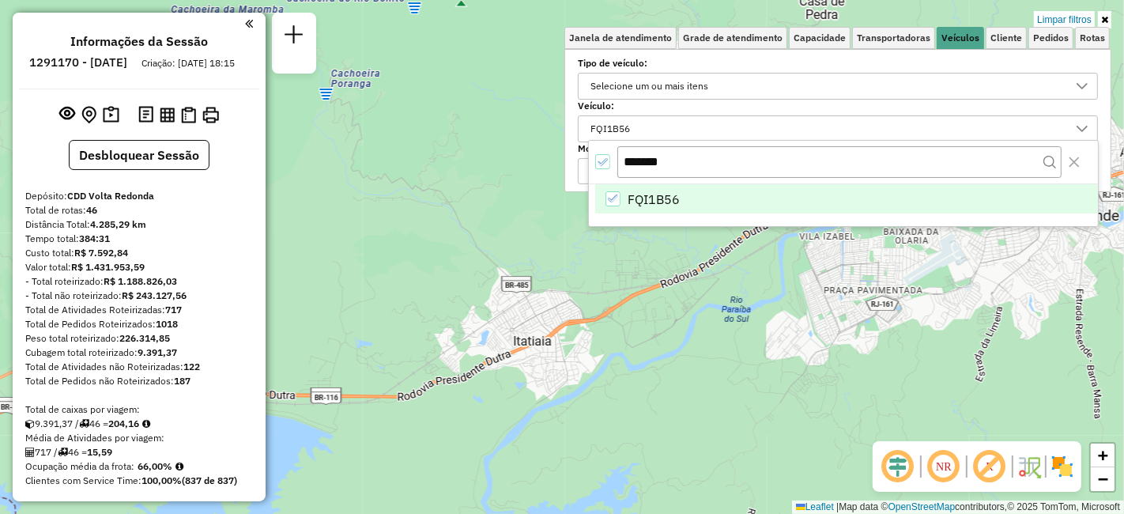
click at [1109, 16] on link at bounding box center [1103, 19] width 13 height 17
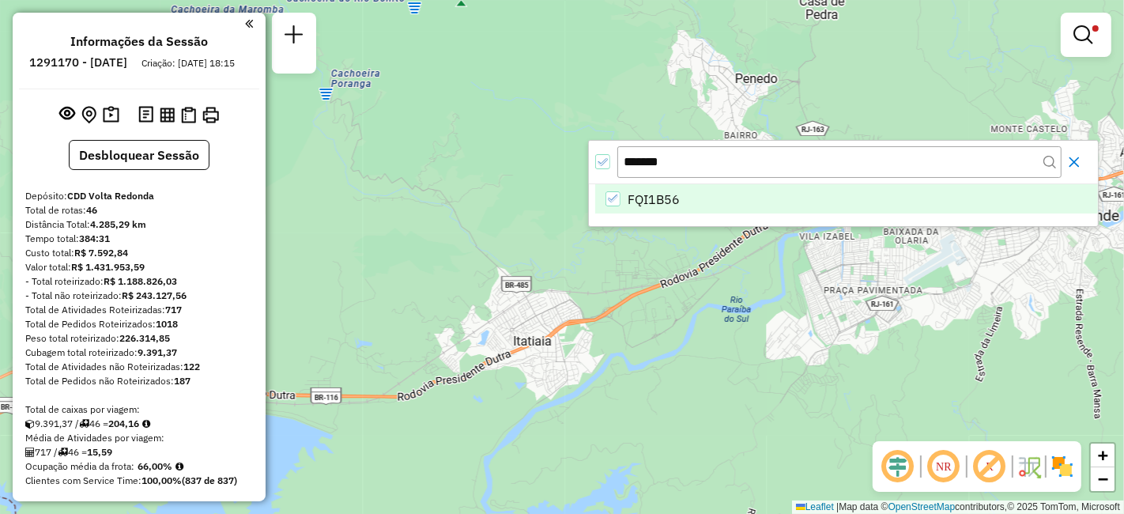
click at [1078, 157] on icon "Close" at bounding box center [1074, 162] width 10 height 10
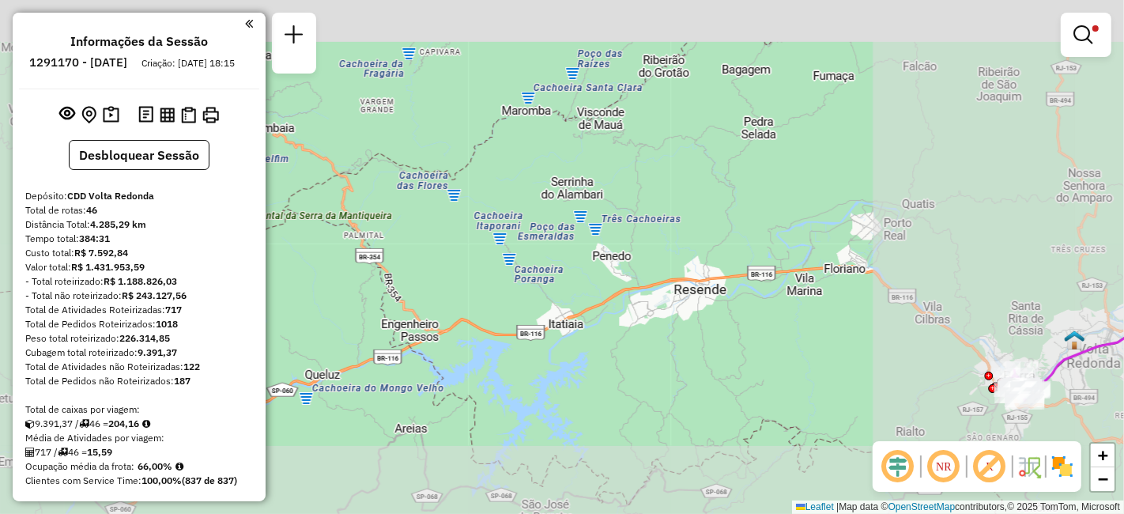
drag, startPoint x: 800, startPoint y: 269, endPoint x: 480, endPoint y: 298, distance: 321.3
click at [480, 298] on div "Limpar filtros Janela de atendimento Grade de atendimento Capacidade Transporta…" at bounding box center [562, 257] width 1124 height 514
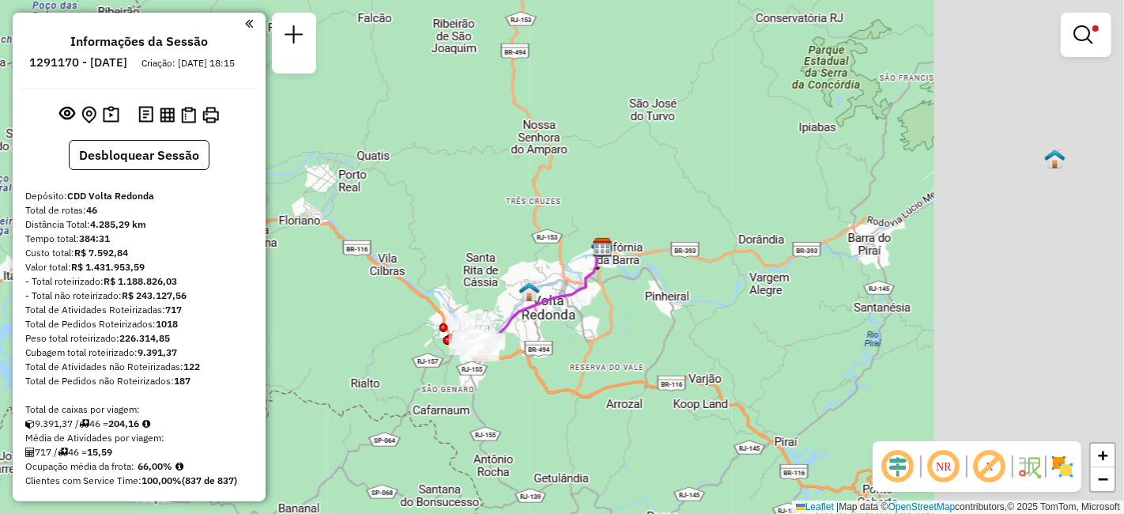
drag, startPoint x: 808, startPoint y: 284, endPoint x: 601, endPoint y: 193, distance: 225.4
click at [600, 194] on div "Limpar filtros Janela de atendimento Grade de atendimento Capacidade Transporta…" at bounding box center [562, 257] width 1124 height 514
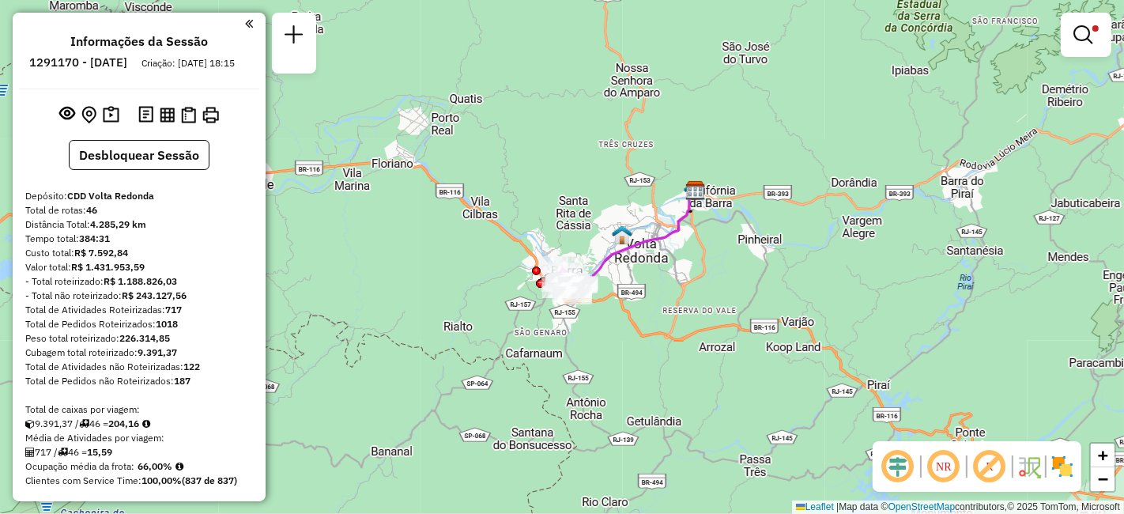
drag, startPoint x: 596, startPoint y: 281, endPoint x: 777, endPoint y: 198, distance: 199.8
click at [777, 198] on div "Limpar filtros Janela de atendimento Grade de atendimento Capacidade Transporta…" at bounding box center [562, 257] width 1124 height 514
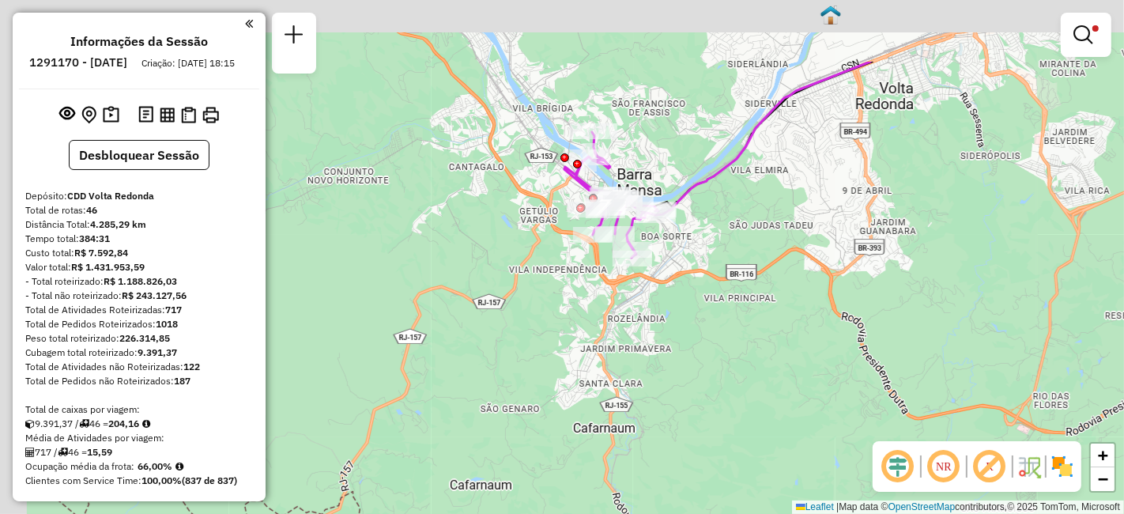
drag, startPoint x: 632, startPoint y: 246, endPoint x: 675, endPoint y: 343, distance: 106.1
click at [675, 342] on div "Limpar filtros Janela de atendimento Grade de atendimento Capacidade Transporta…" at bounding box center [562, 257] width 1124 height 514
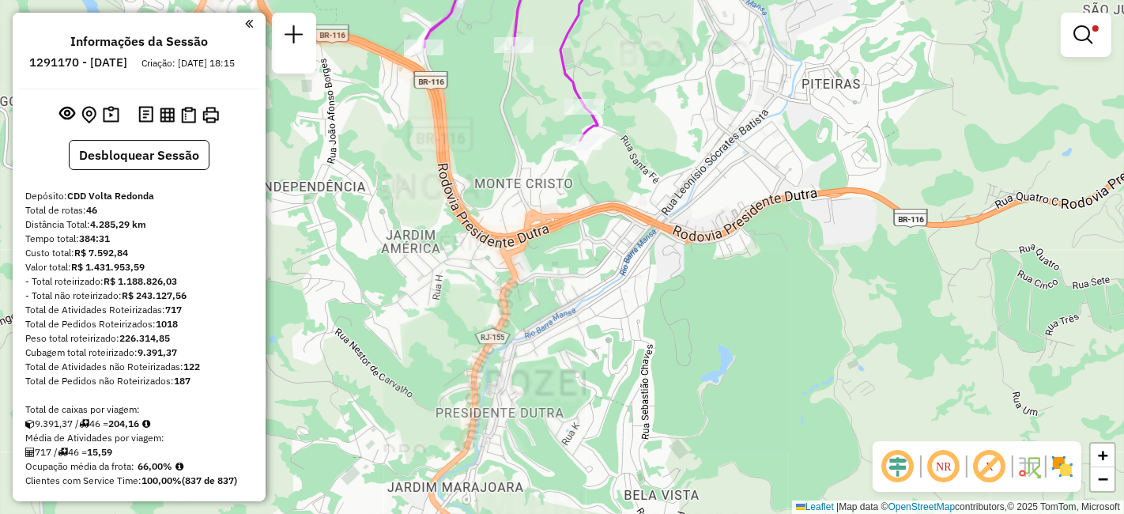
drag, startPoint x: 661, startPoint y: 312, endPoint x: 732, endPoint y: 437, distance: 143.7
click at [732, 437] on div "Limpar filtros Janela de atendimento Grade de atendimento Capacidade Transporta…" at bounding box center [562, 257] width 1124 height 514
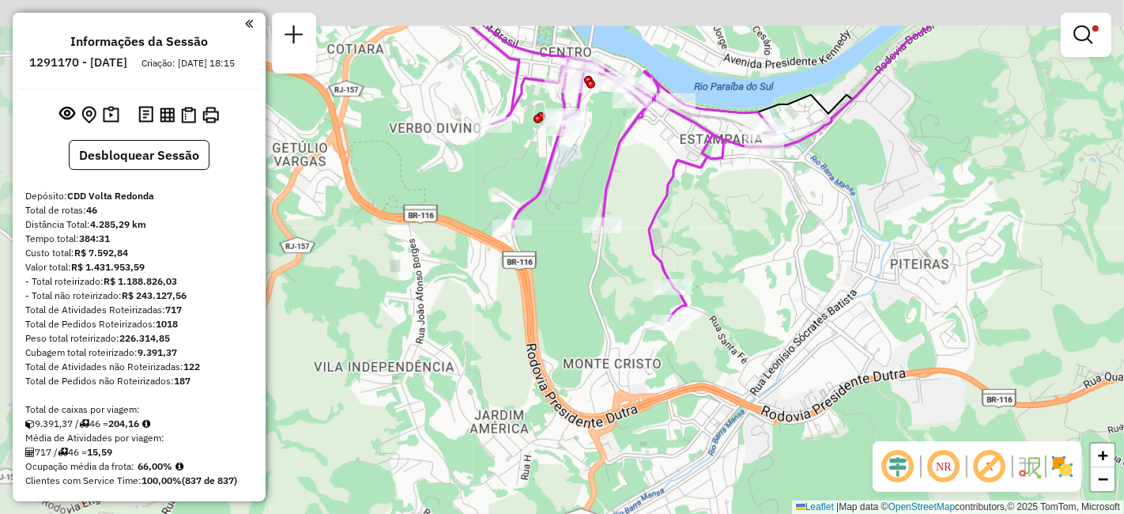
drag, startPoint x: 728, startPoint y: 289, endPoint x: 750, endPoint y: 358, distance: 72.2
click at [750, 358] on div "Limpar filtros Janela de atendimento Grade de atendimento Capacidade Transporta…" at bounding box center [562, 257] width 1124 height 514
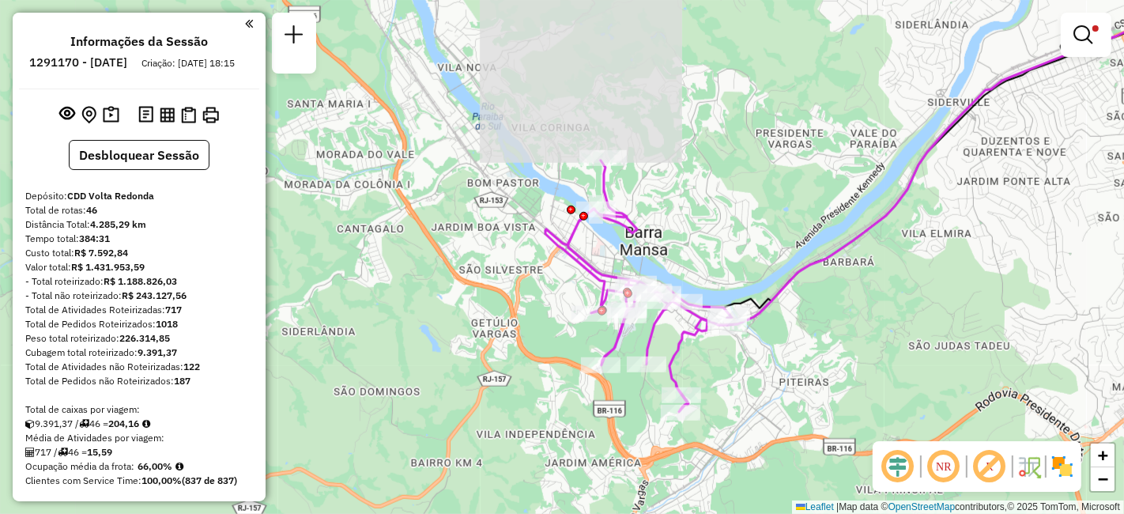
drag, startPoint x: 755, startPoint y: 283, endPoint x: 699, endPoint y: 356, distance: 91.3
click at [699, 356] on div "Limpar filtros Janela de atendimento Grade de atendimento Capacidade Transporta…" at bounding box center [562, 257] width 1124 height 514
